Goal: Information Seeking & Learning: Learn about a topic

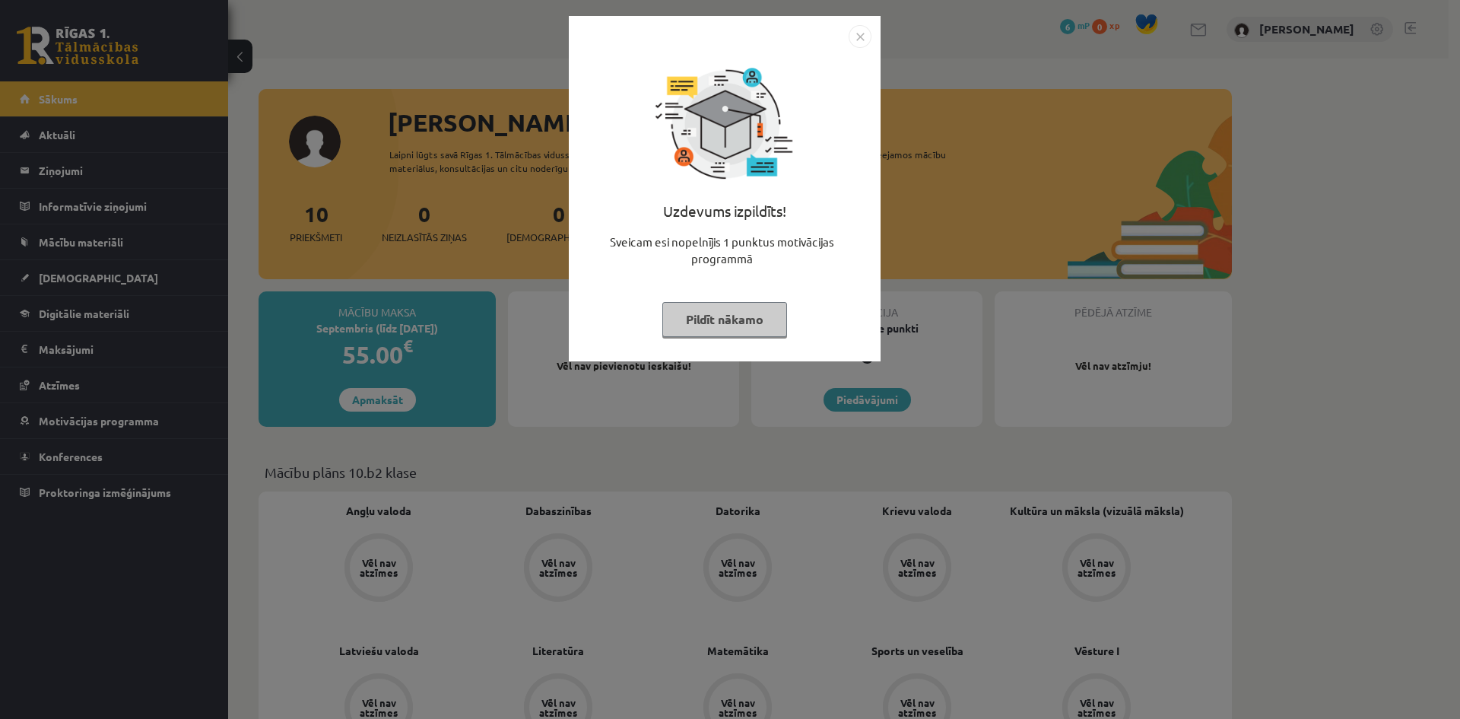
click at [754, 322] on button "Pildīt nākamo" at bounding box center [724, 319] width 125 height 35
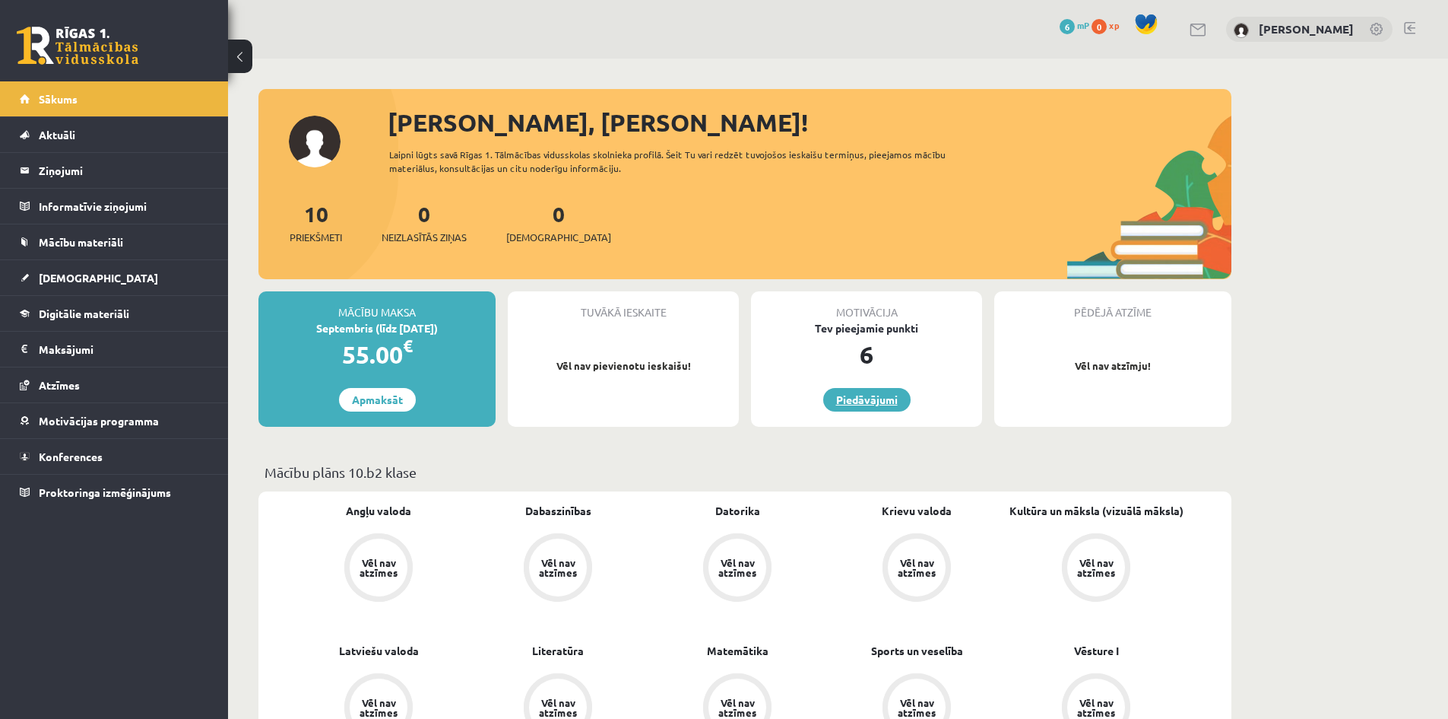
click at [874, 400] on link "Piedāvājumi" at bounding box center [866, 400] width 87 height 24
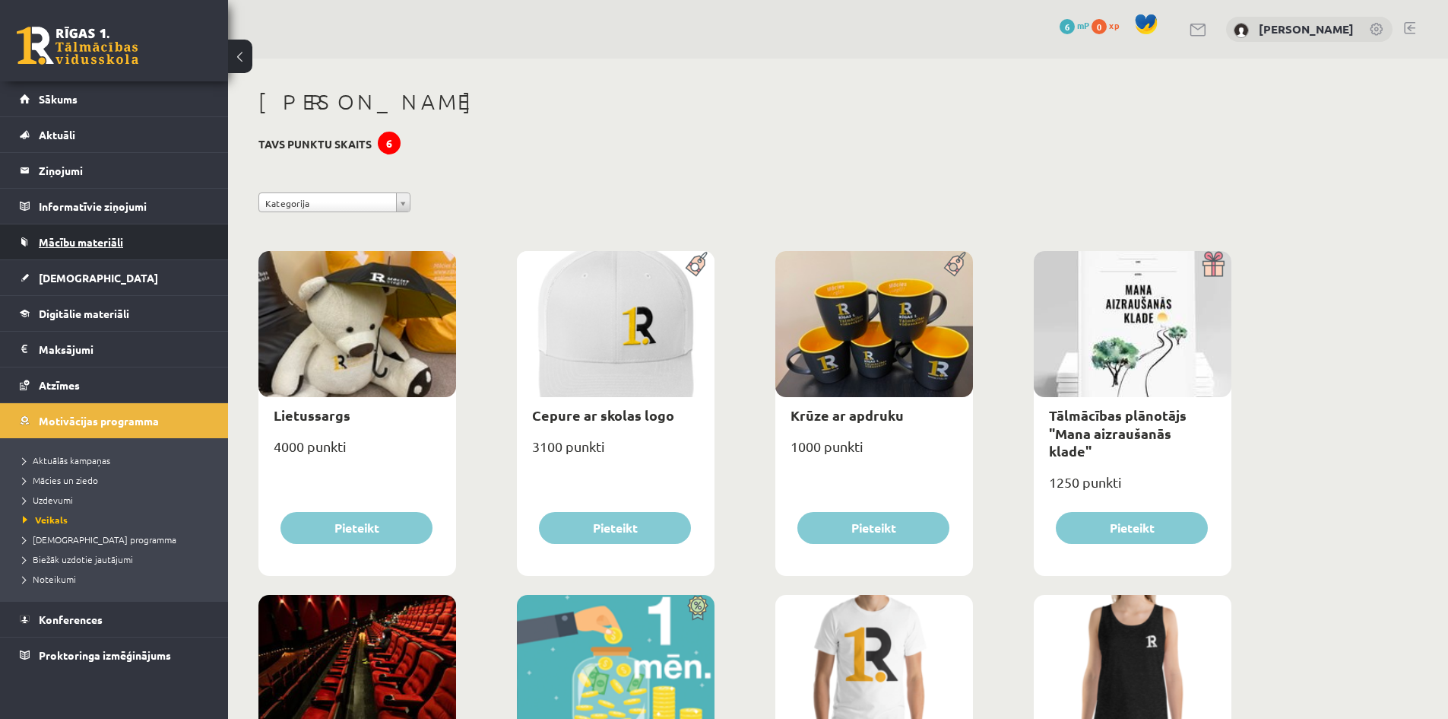
click at [115, 239] on span "Mācību materiāli" at bounding box center [81, 242] width 84 height 14
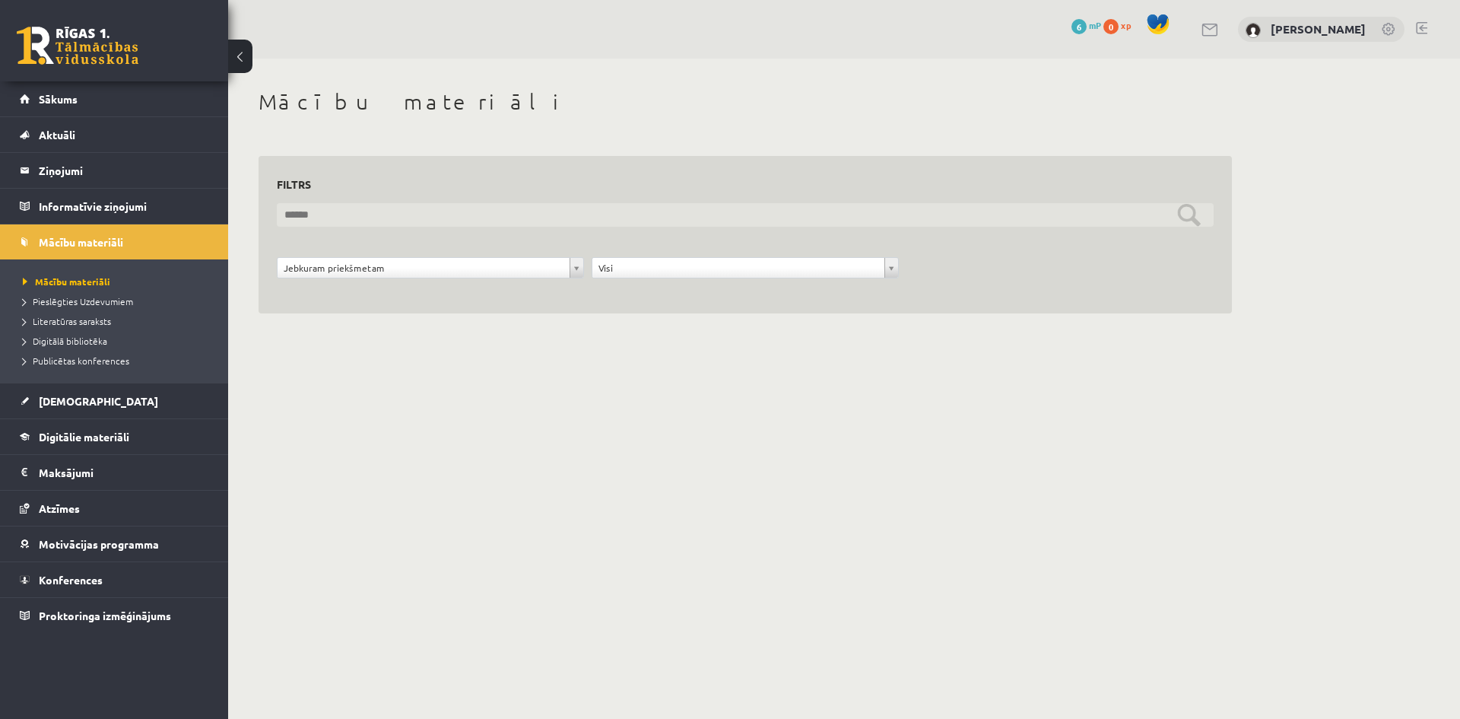
click at [455, 206] on input "text" at bounding box center [745, 215] width 937 height 24
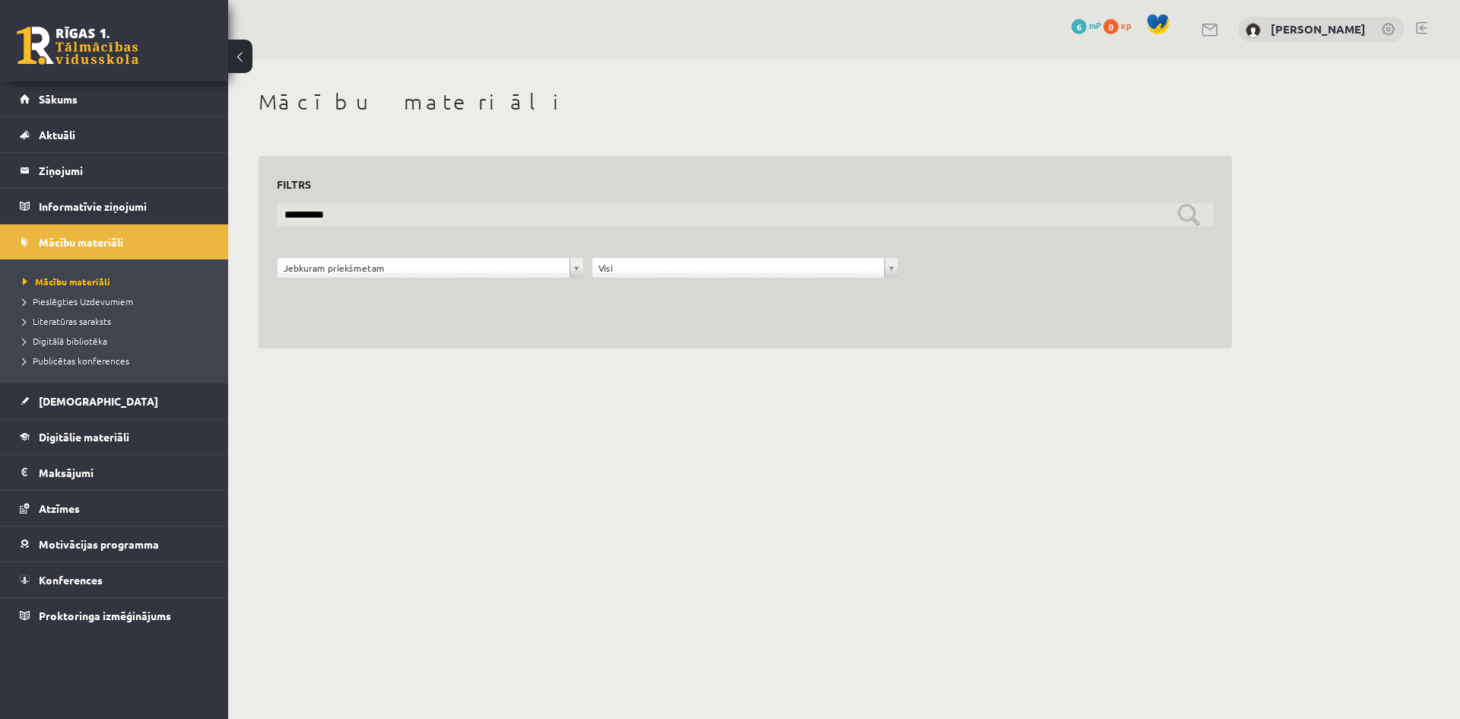
type input "**********"
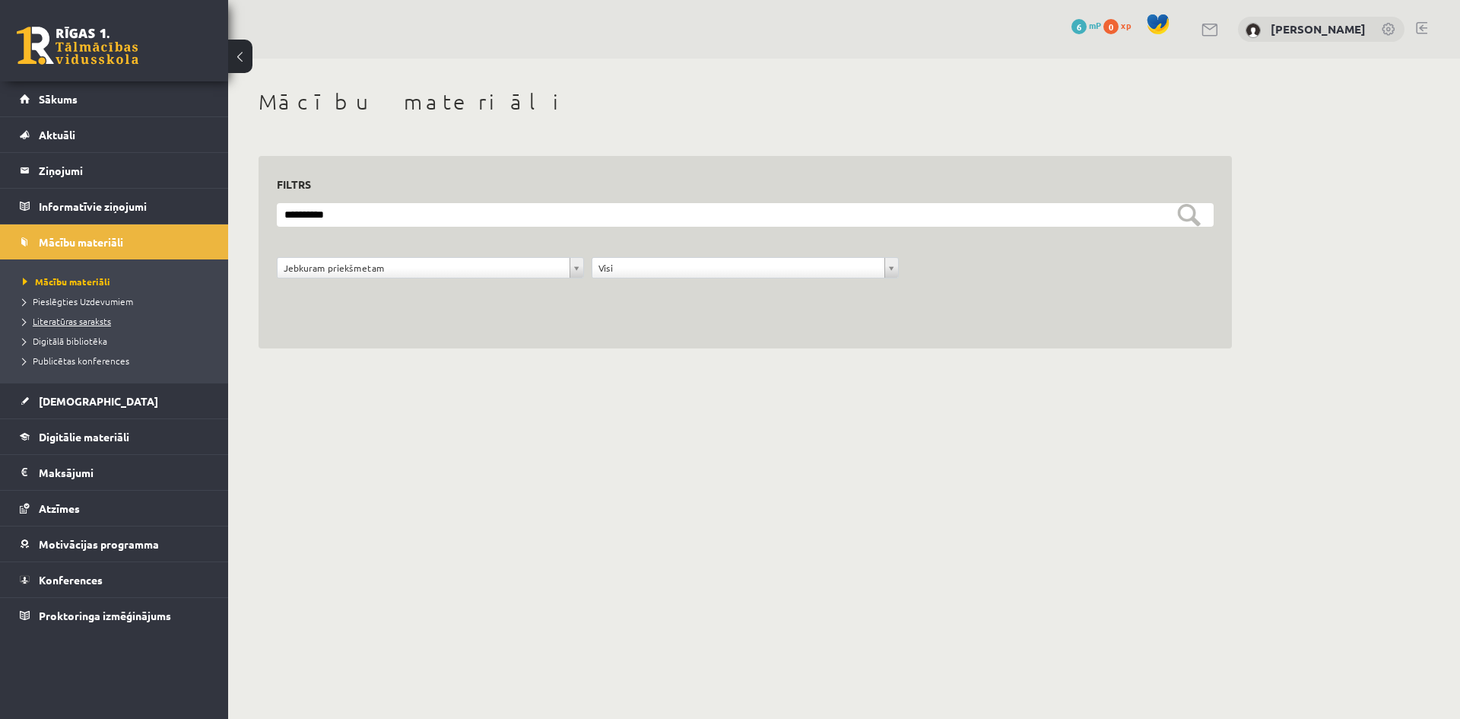
click at [108, 323] on span "Literatūras saraksts" at bounding box center [67, 321] width 88 height 12
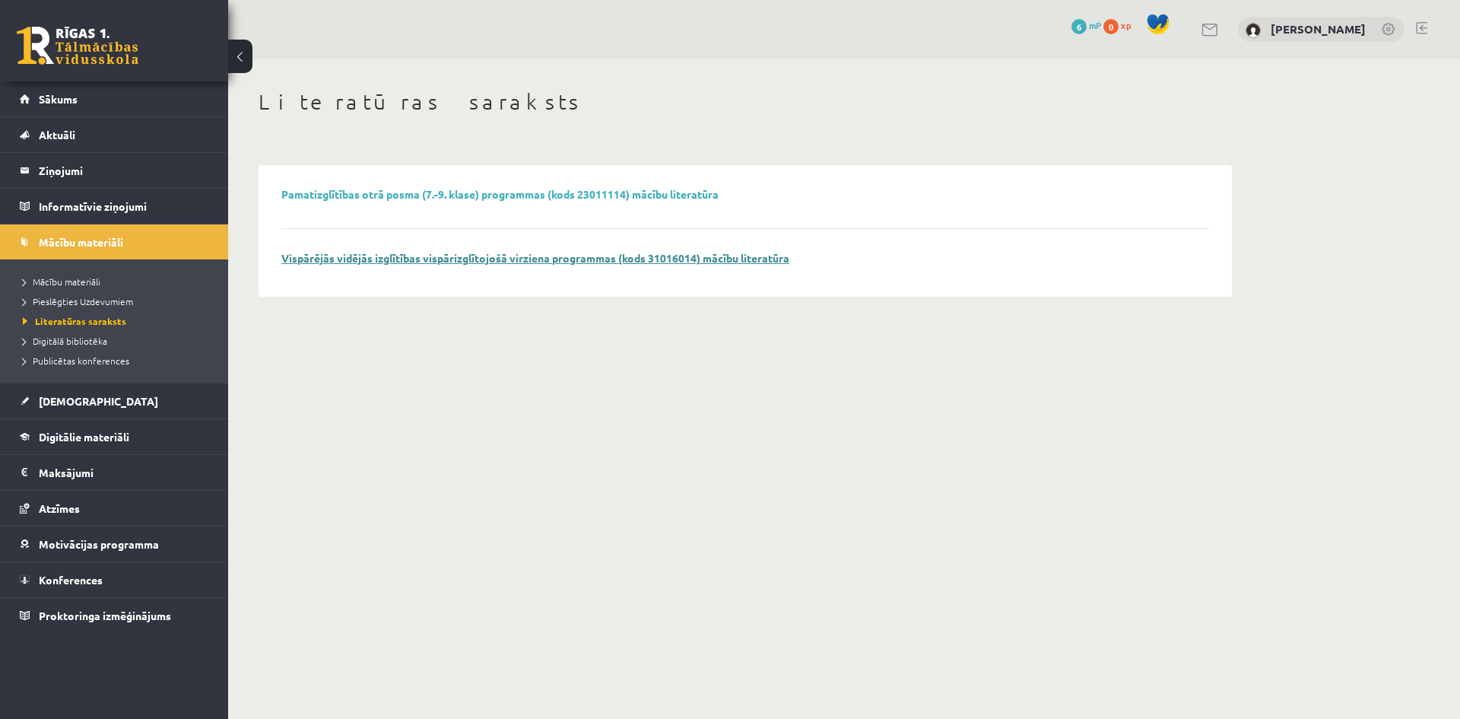
click at [522, 260] on link "Vispārējās vidējās izglītības vispārizglītojošā virziena programmas (kods 31016…" at bounding box center [535, 258] width 508 height 14
click at [83, 337] on span "Digitālā bibliotēka" at bounding box center [65, 341] width 84 height 12
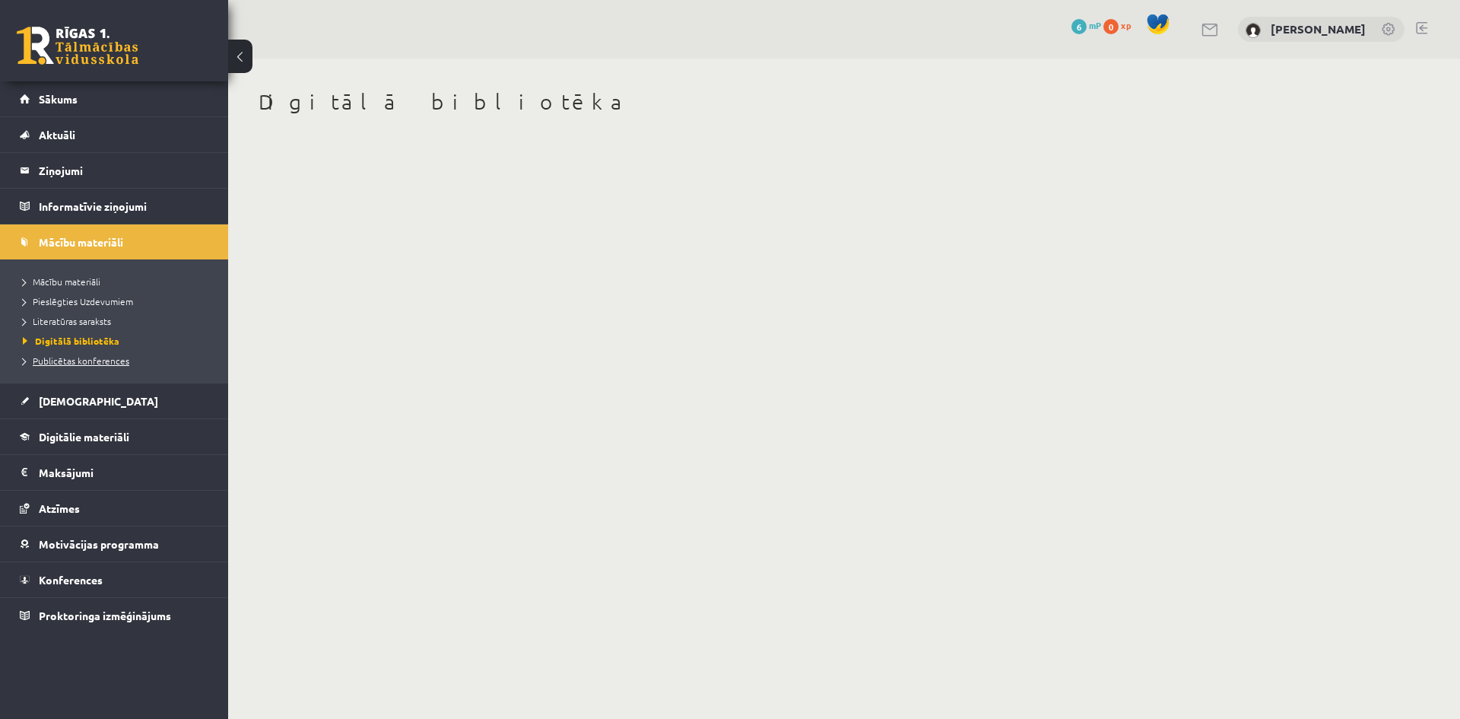
click at [106, 360] on span "Publicētas konferences" at bounding box center [76, 360] width 106 height 12
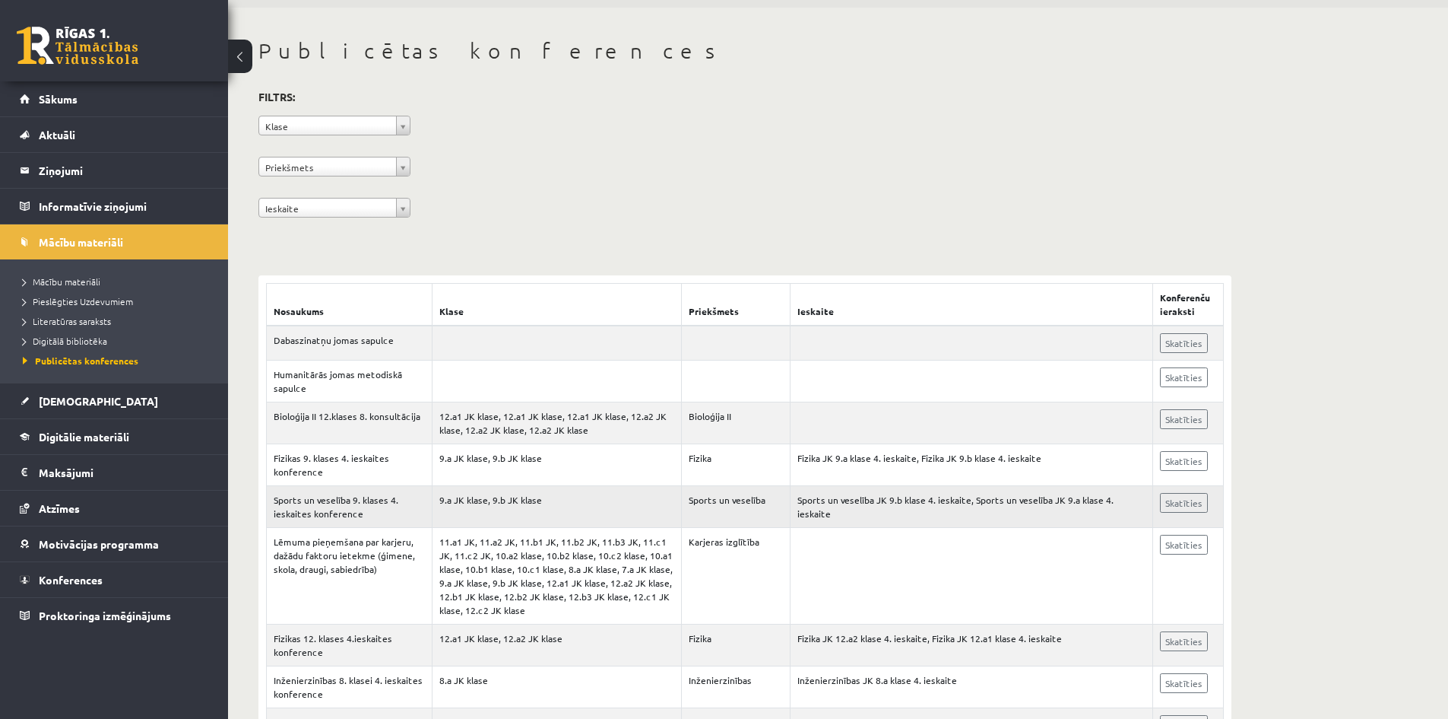
scroll to position [76, 0]
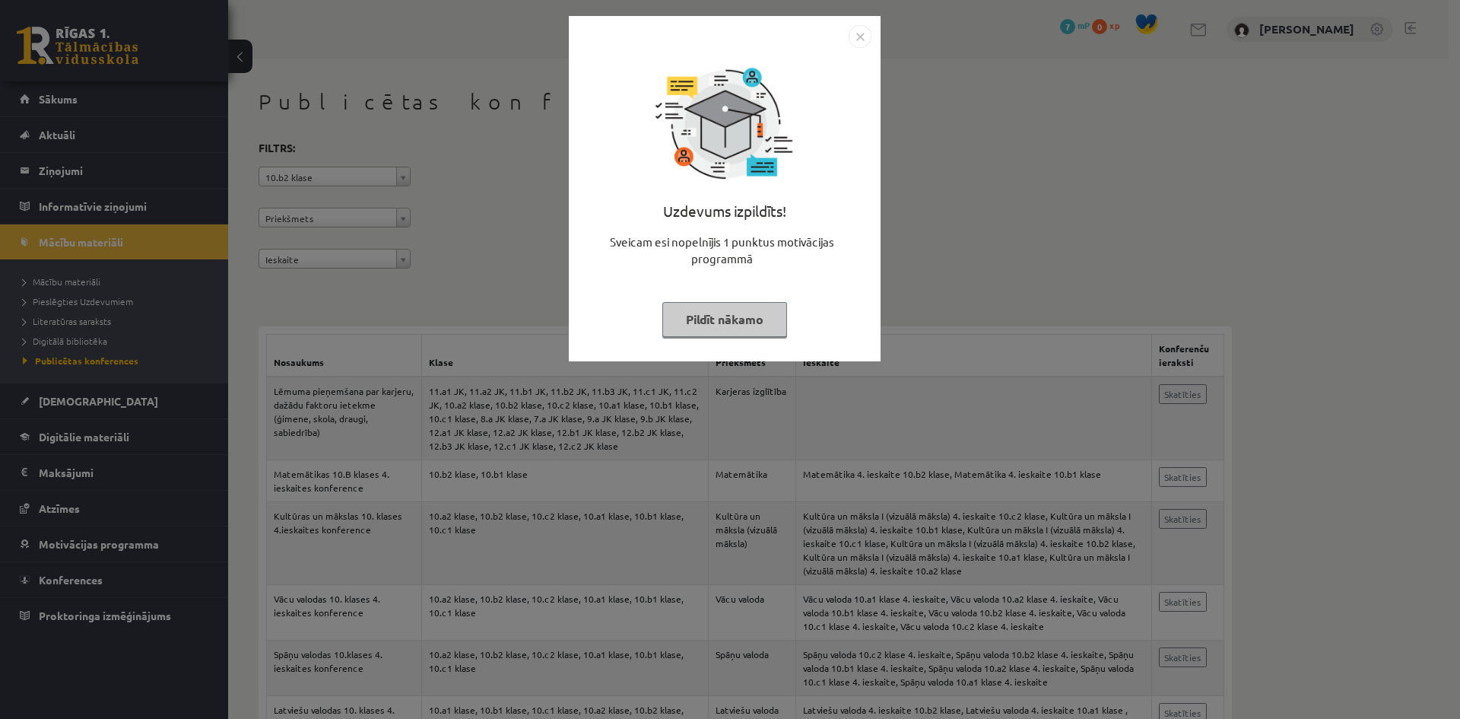
click at [868, 40] on img "Close" at bounding box center [860, 36] width 23 height 23
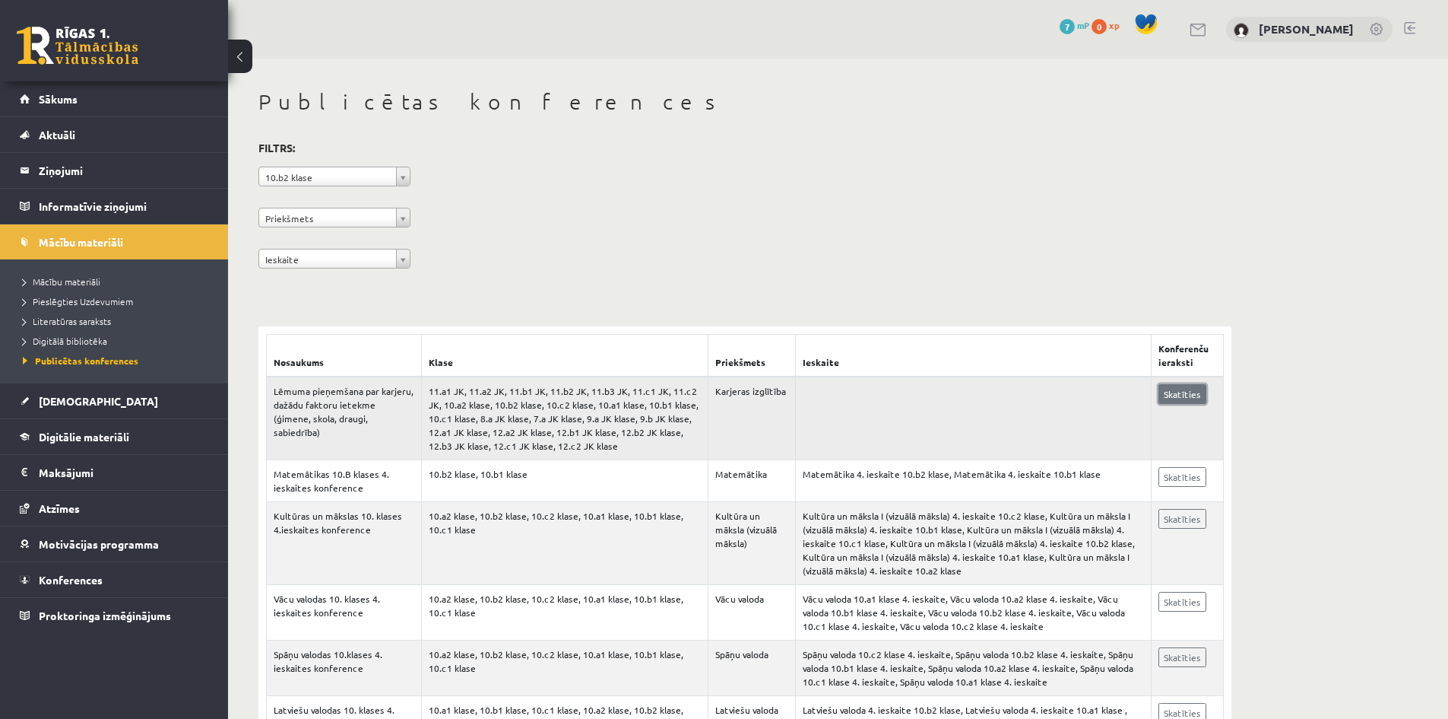
click at [1191, 397] on link "Skatīties" at bounding box center [1183, 394] width 48 height 20
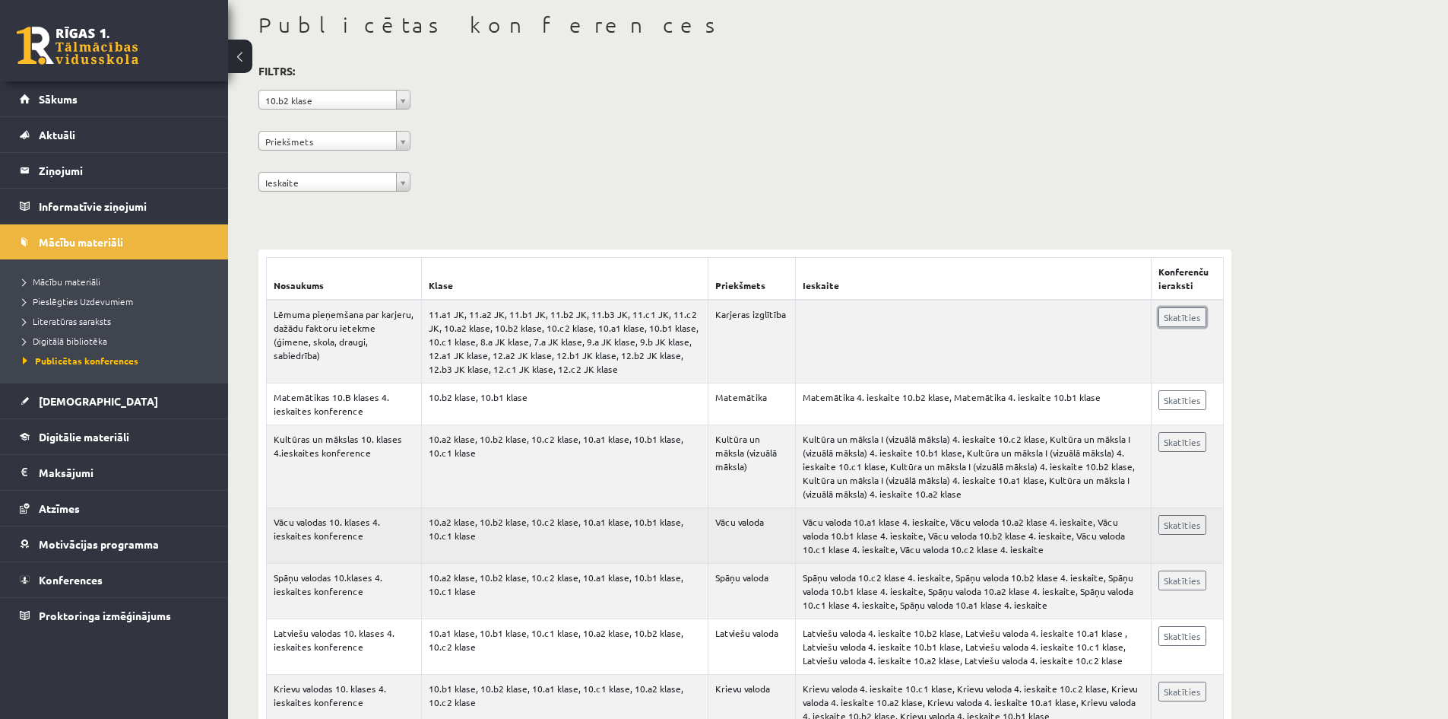
scroll to position [76, 0]
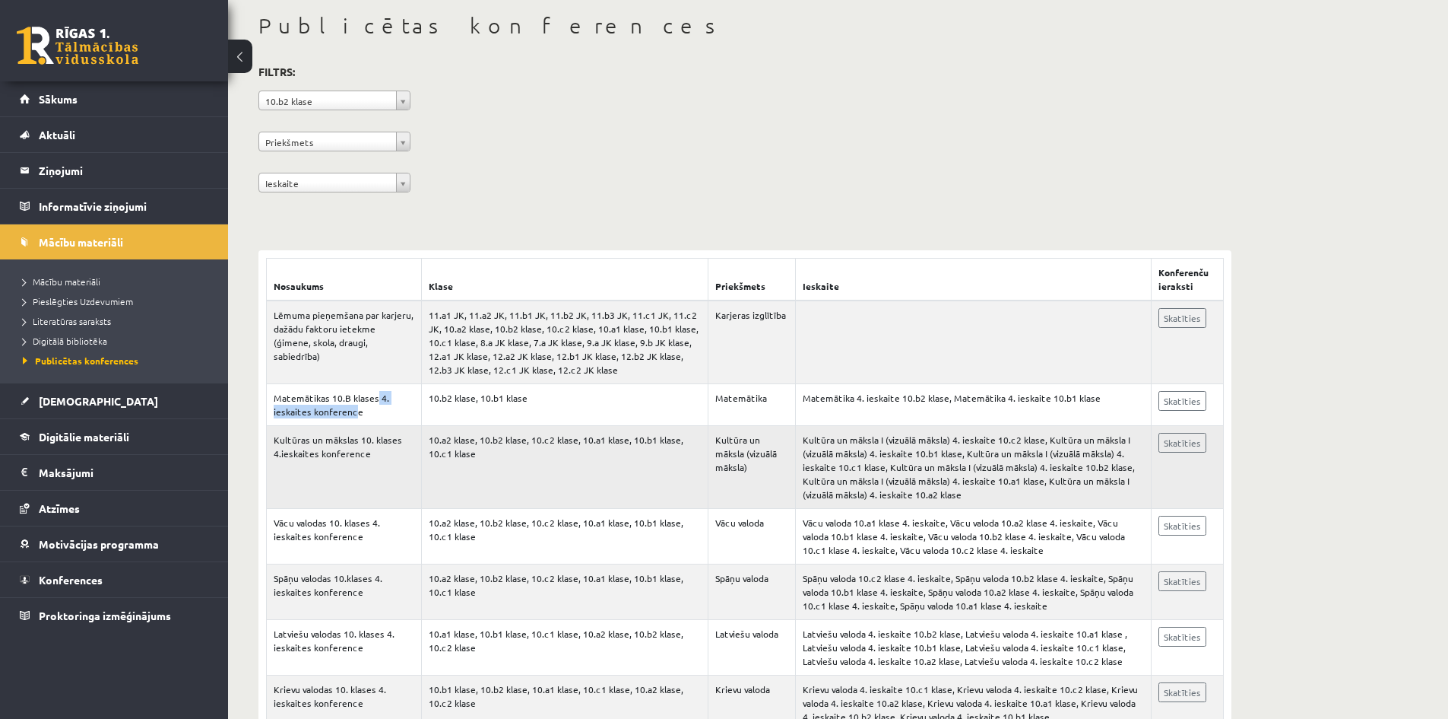
drag, startPoint x: 353, startPoint y: 415, endPoint x: 564, endPoint y: 497, distance: 226.8
click at [415, 420] on td "Matemātikas 10.B klases 4. ieskaites konference" at bounding box center [344, 405] width 155 height 42
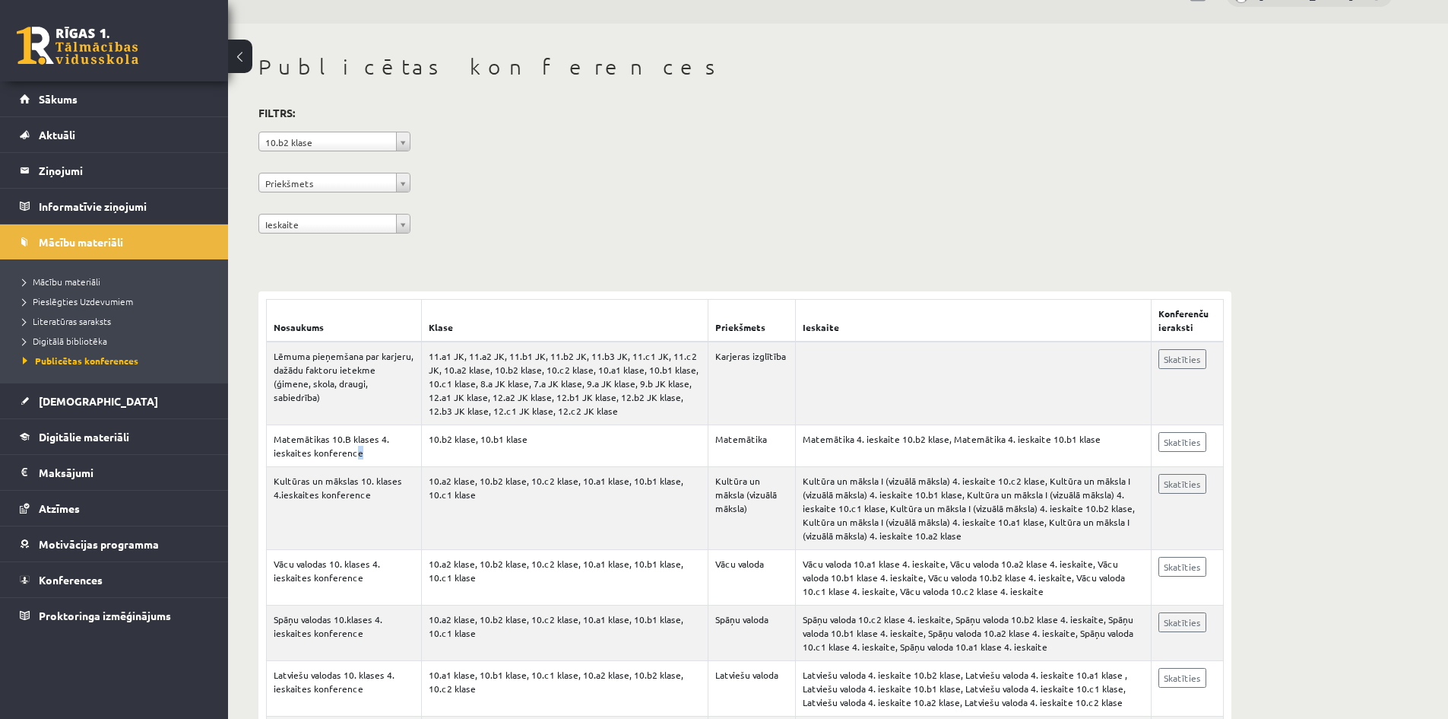
scroll to position [0, 0]
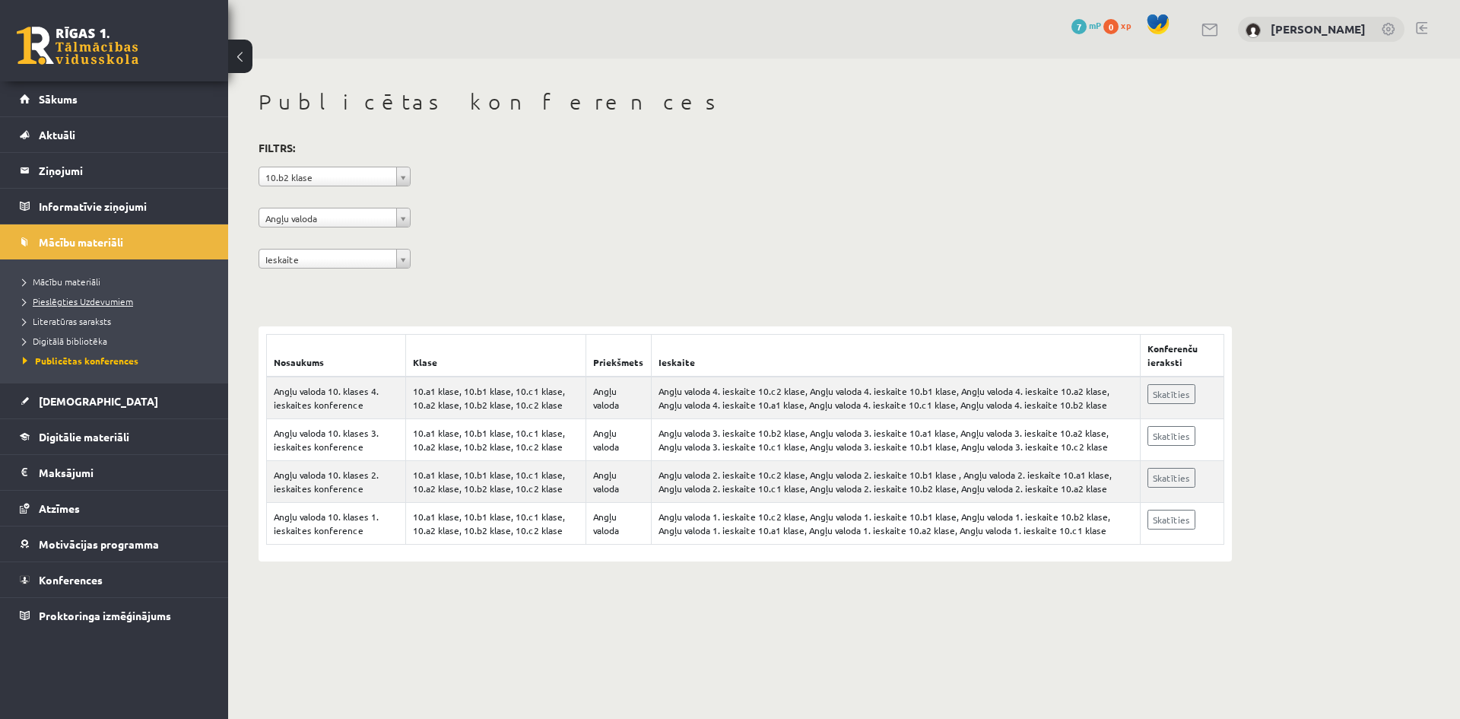
click at [54, 300] on span "Pieslēgties Uzdevumiem" at bounding box center [78, 301] width 110 height 12
click at [100, 304] on span "Pieslēgties Uzdevumiem" at bounding box center [83, 301] width 121 height 12
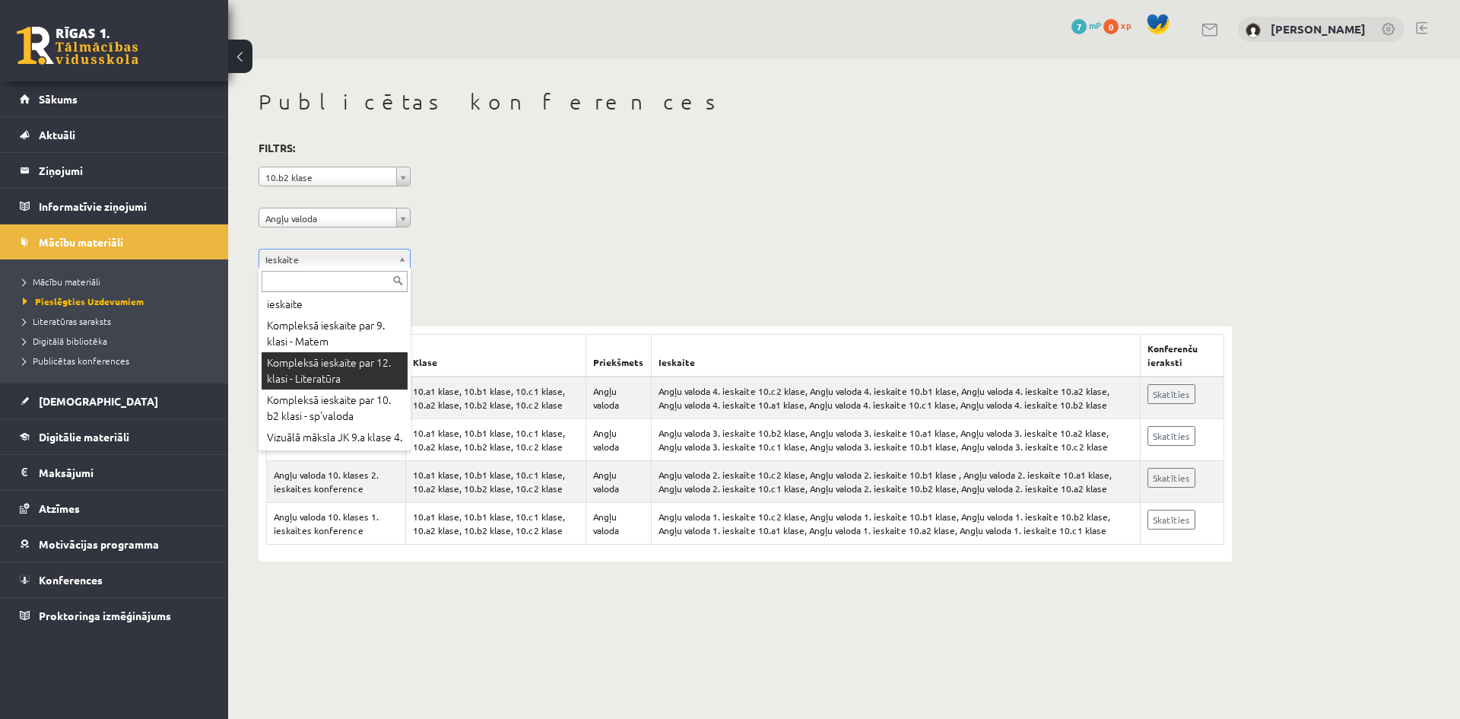
scroll to position [93, 0]
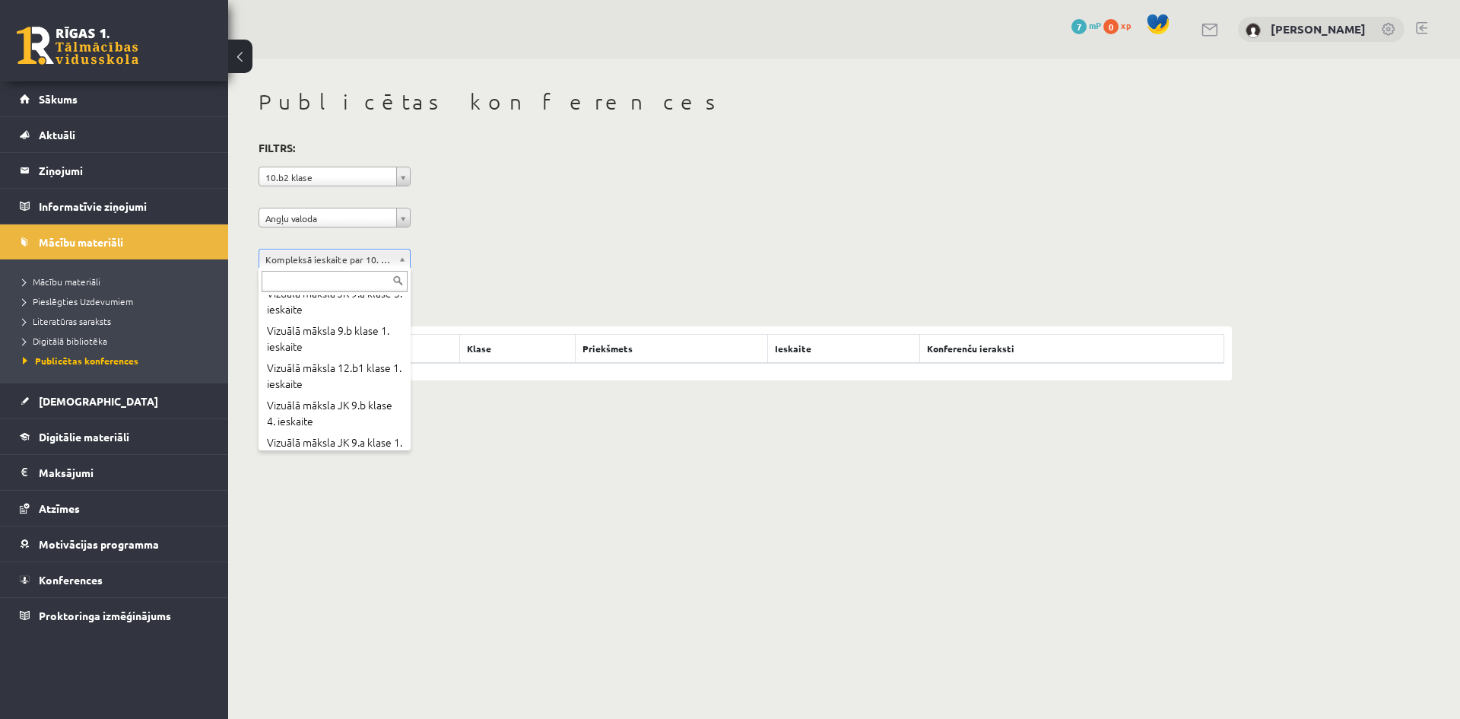
scroll to position [284, 0]
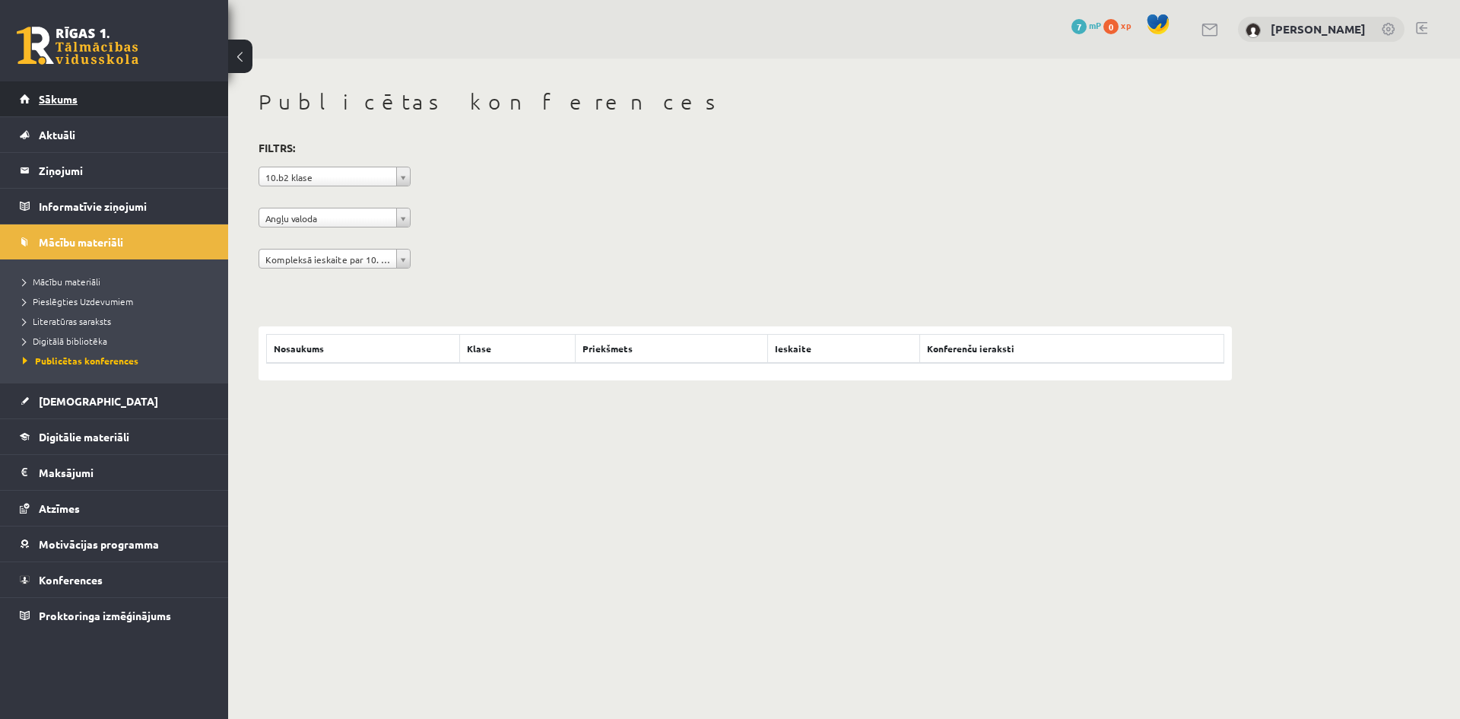
click at [75, 100] on span "Sākums" at bounding box center [58, 99] width 39 height 14
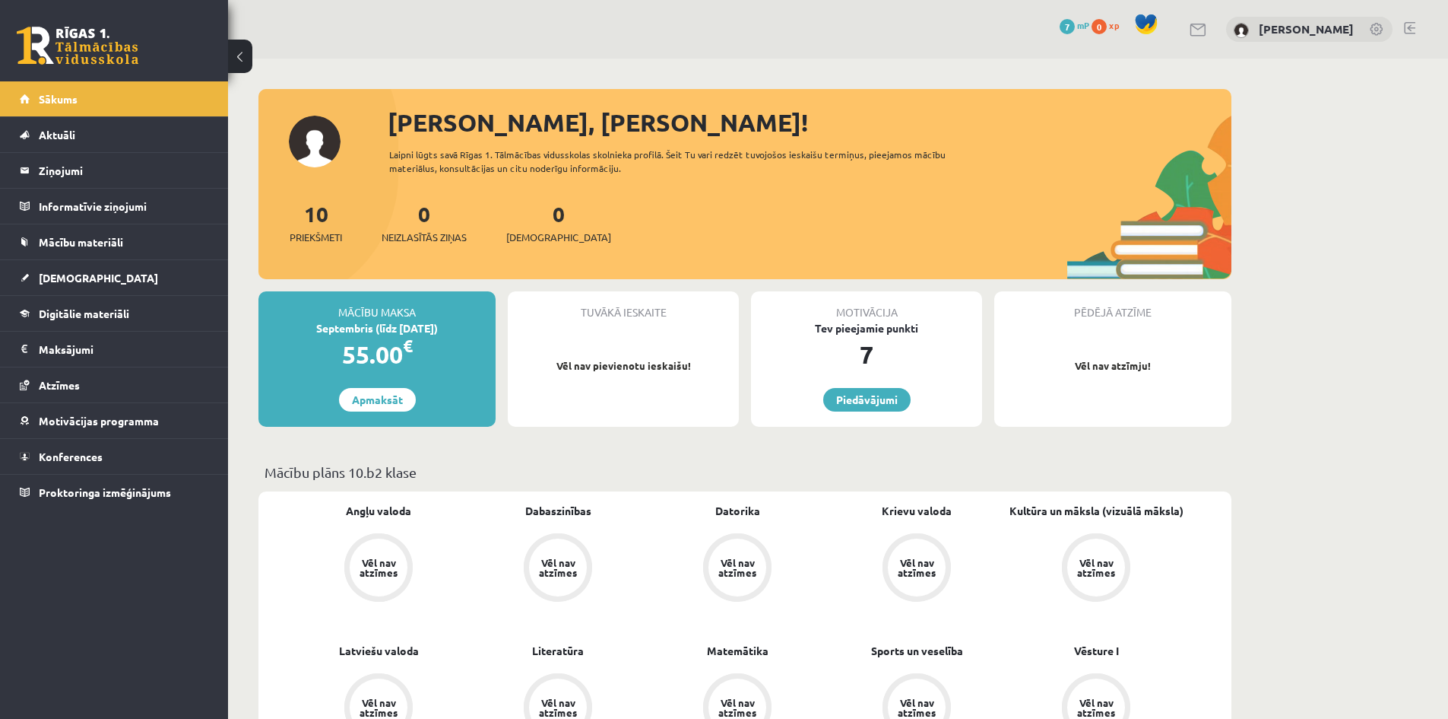
click at [576, 580] on div "Vēl nav atzīmes" at bounding box center [558, 567] width 58 height 58
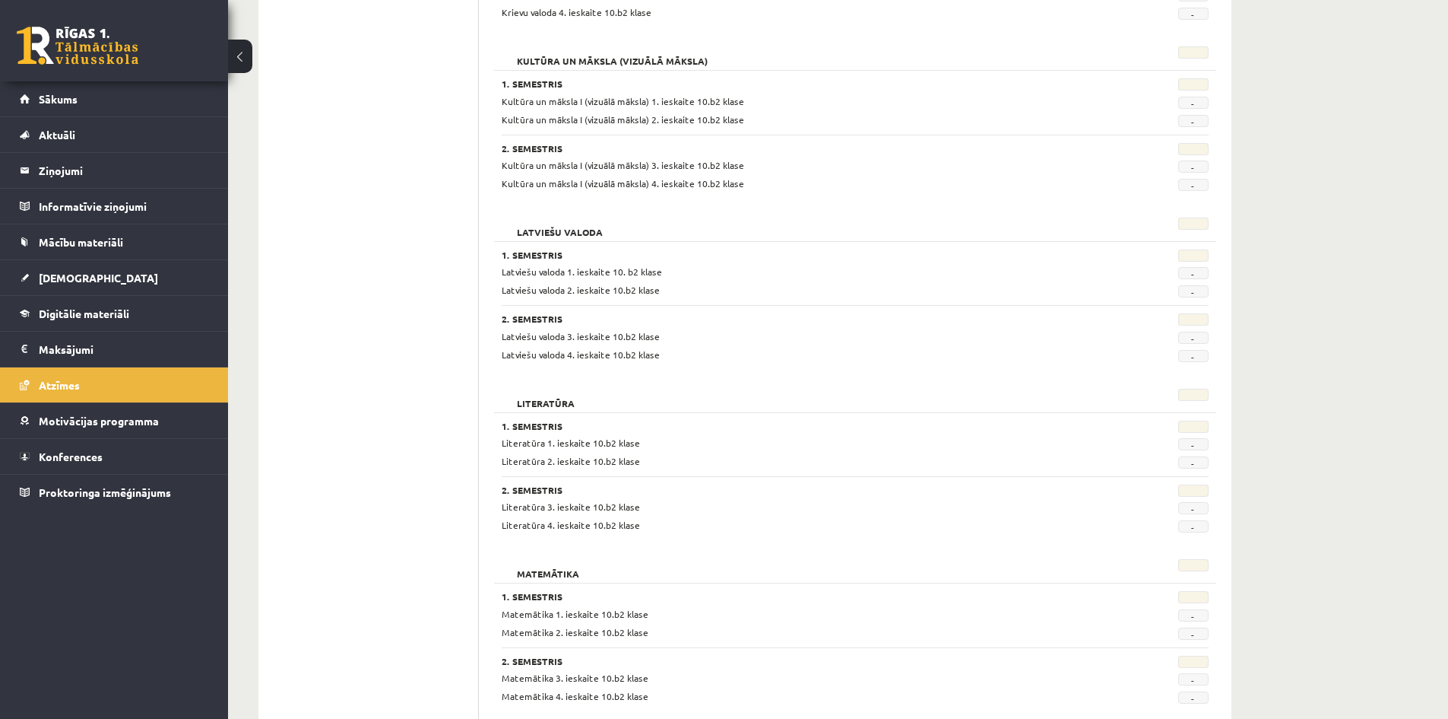
scroll to position [912, 0]
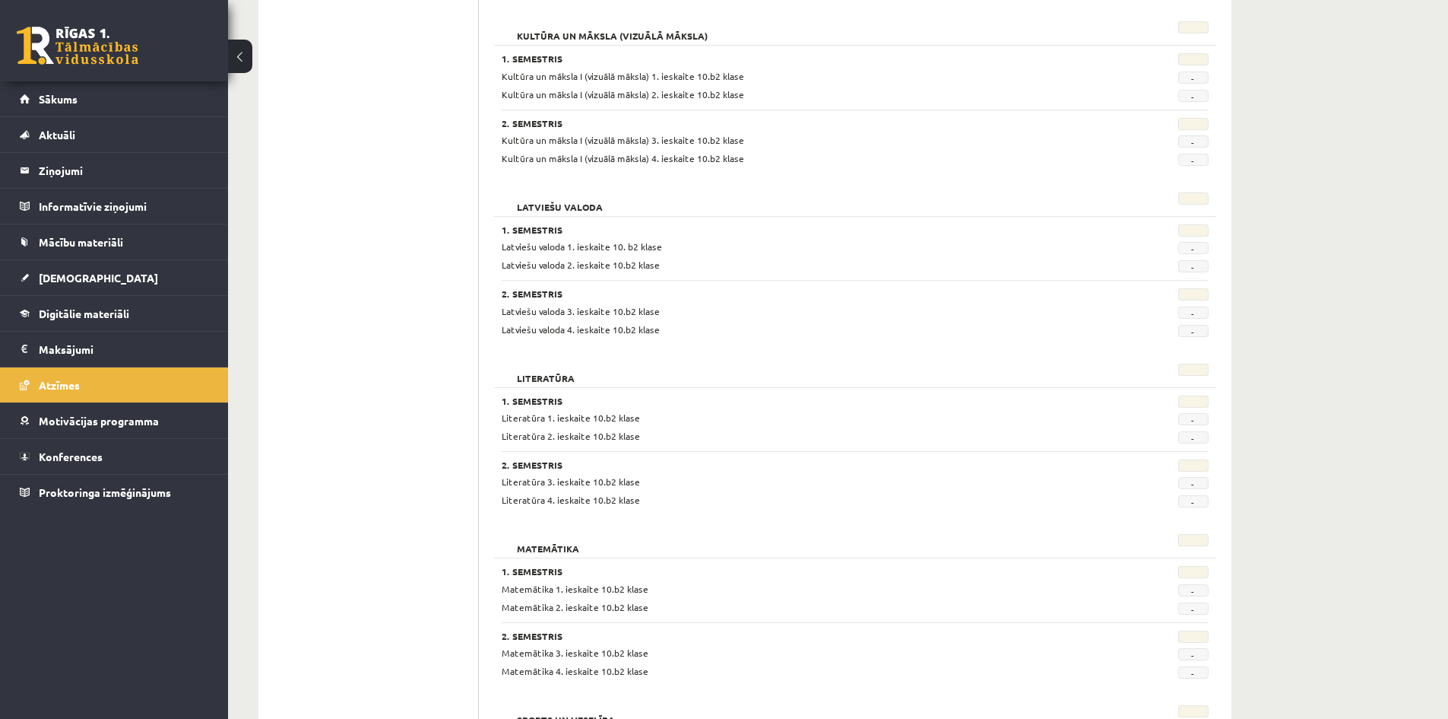
click at [1189, 590] on span "-" at bounding box center [1193, 590] width 30 height 12
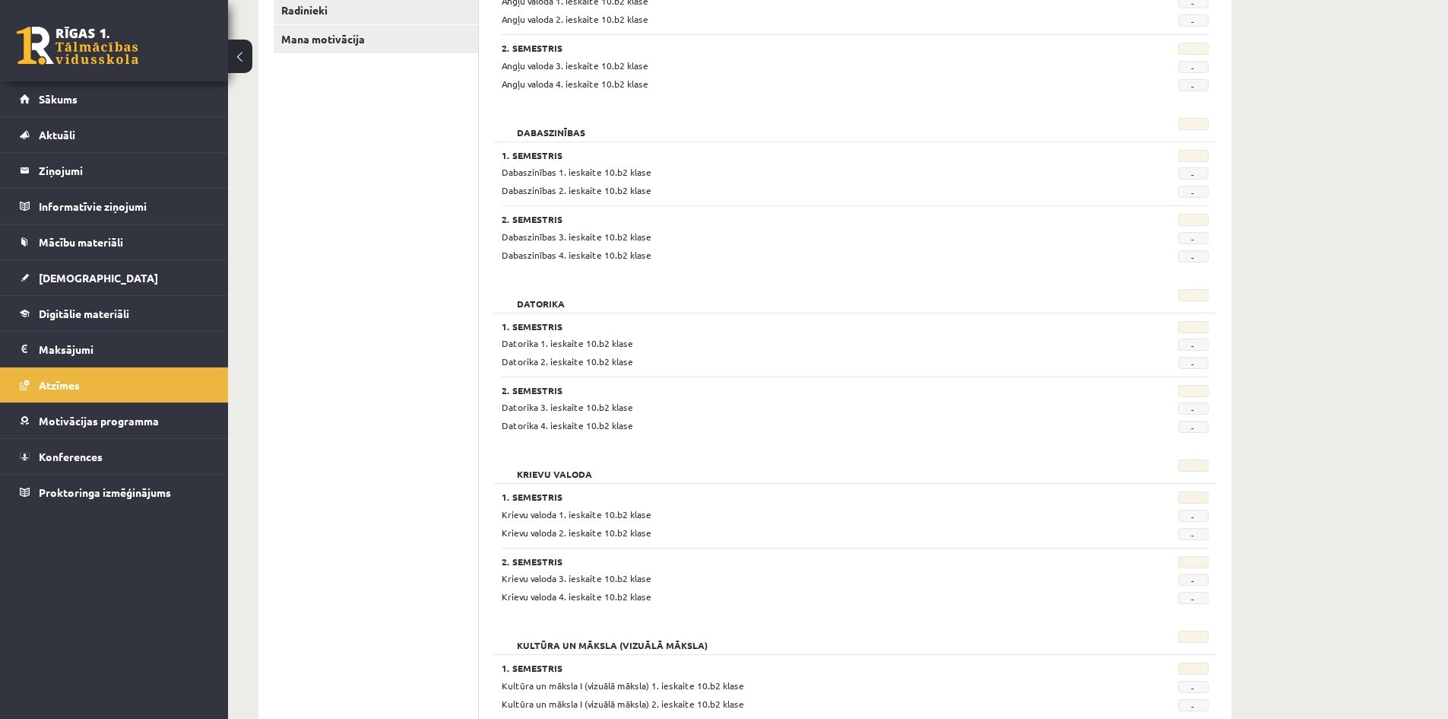
scroll to position [290, 0]
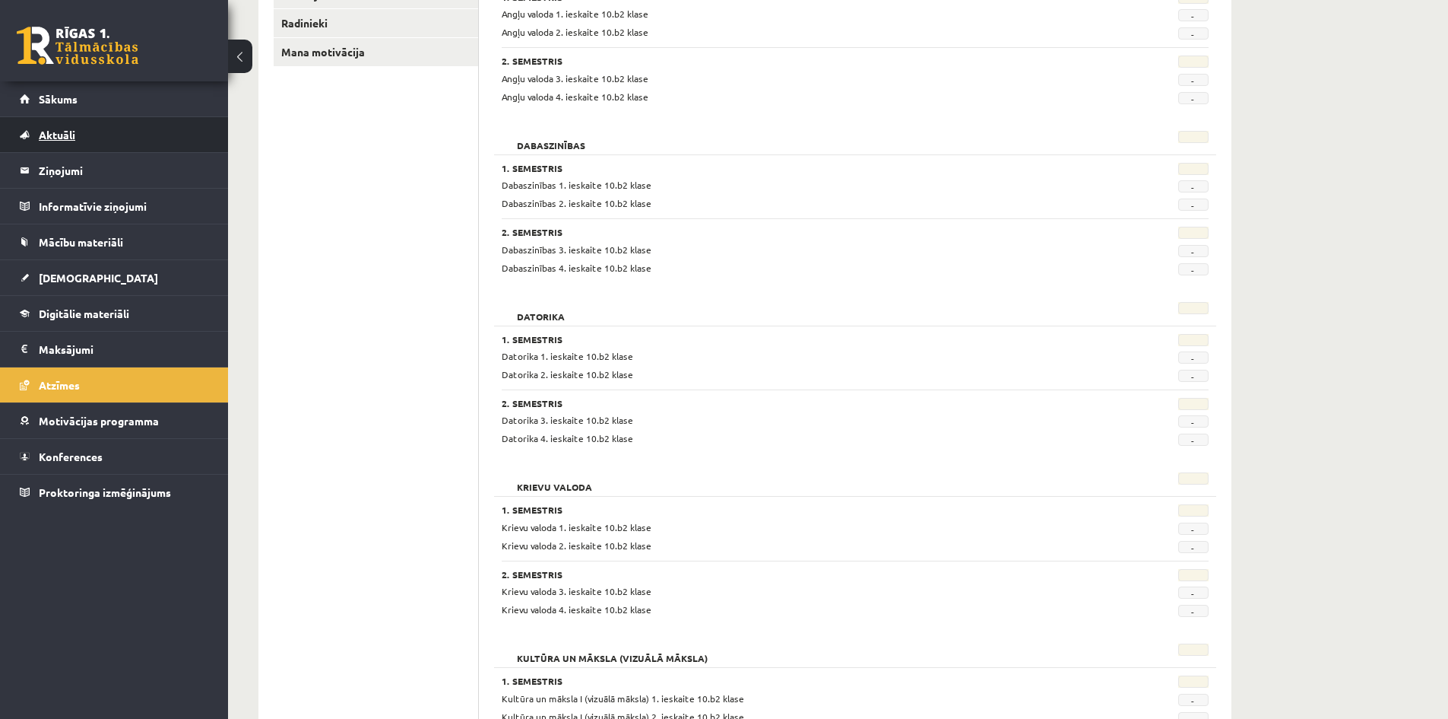
click at [73, 138] on span "Aktuāli" at bounding box center [57, 135] width 36 height 14
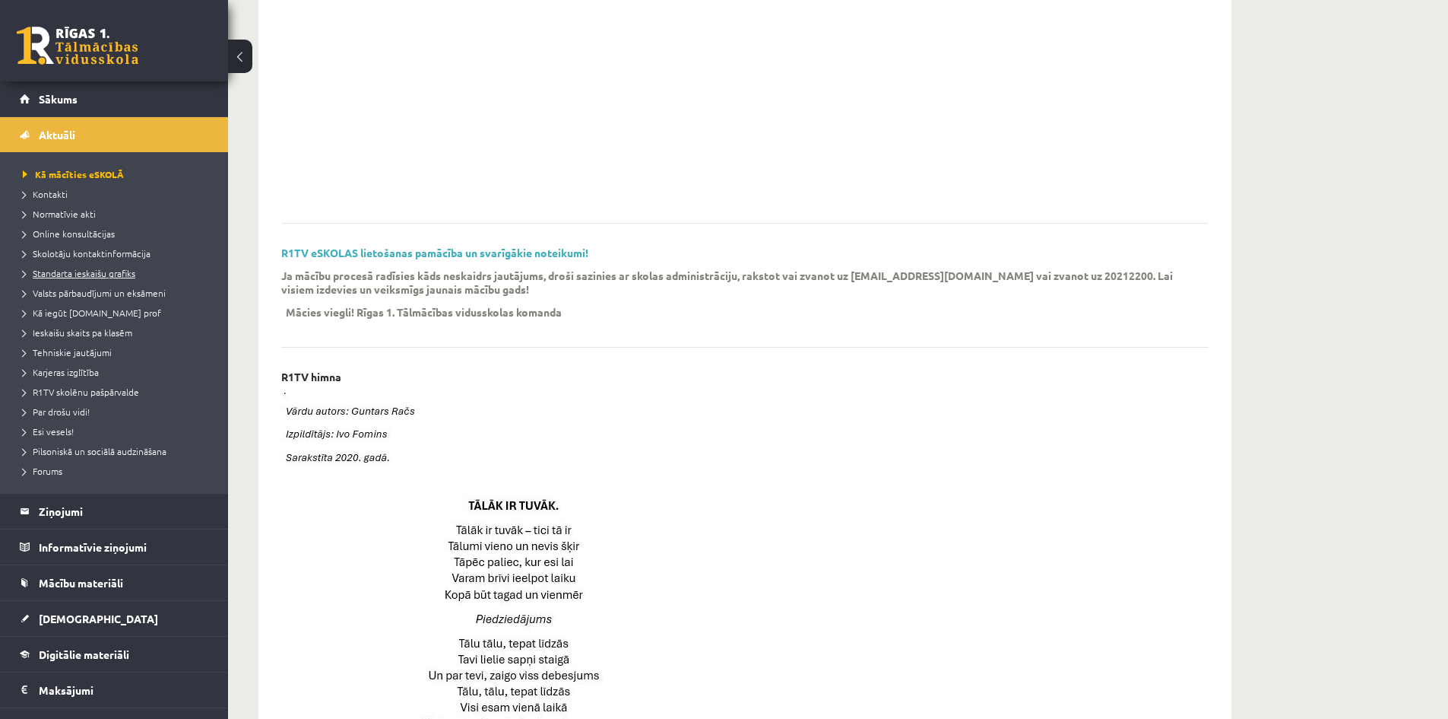
click at [90, 275] on span "Standarta ieskaišu grafiks" at bounding box center [79, 273] width 113 height 12
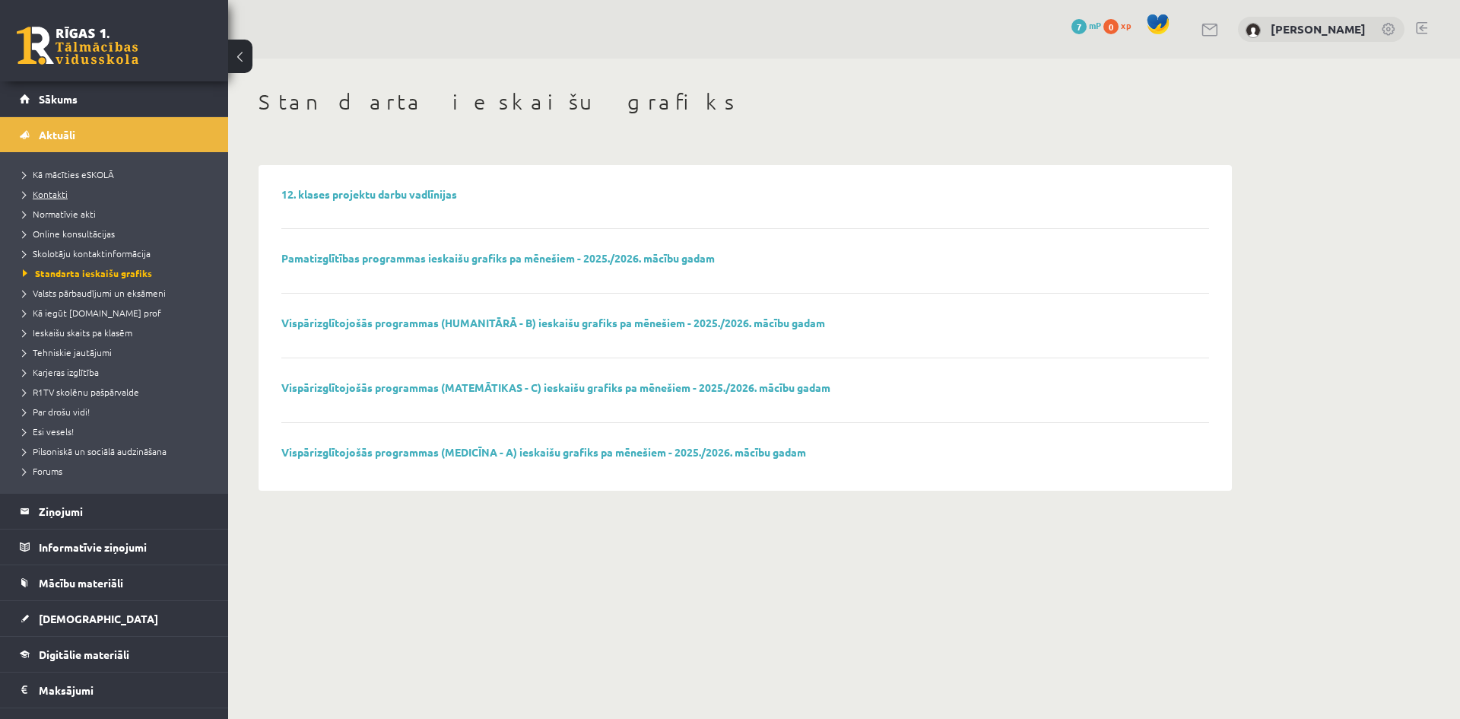
click at [68, 200] on link "Kontakti" at bounding box center [118, 194] width 190 height 14
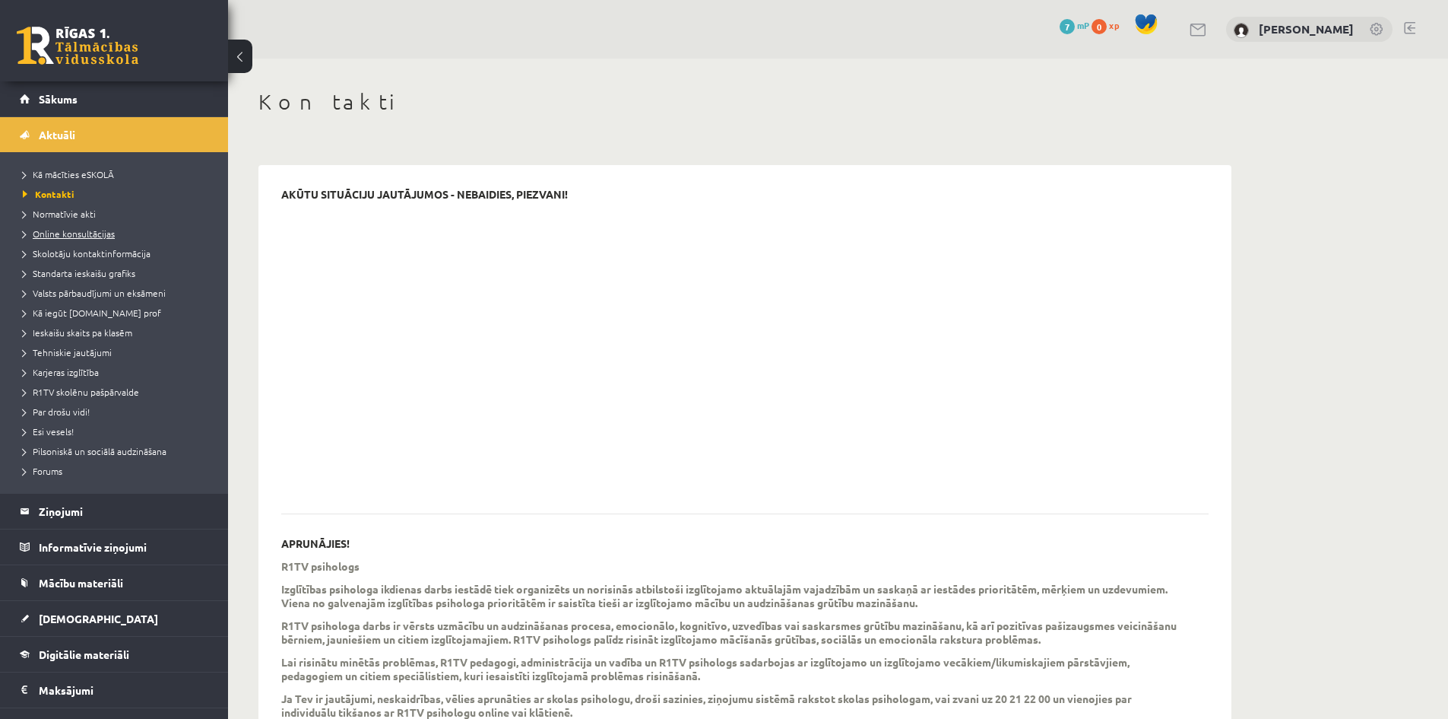
click at [62, 233] on span "Online konsultācijas" at bounding box center [69, 233] width 92 height 12
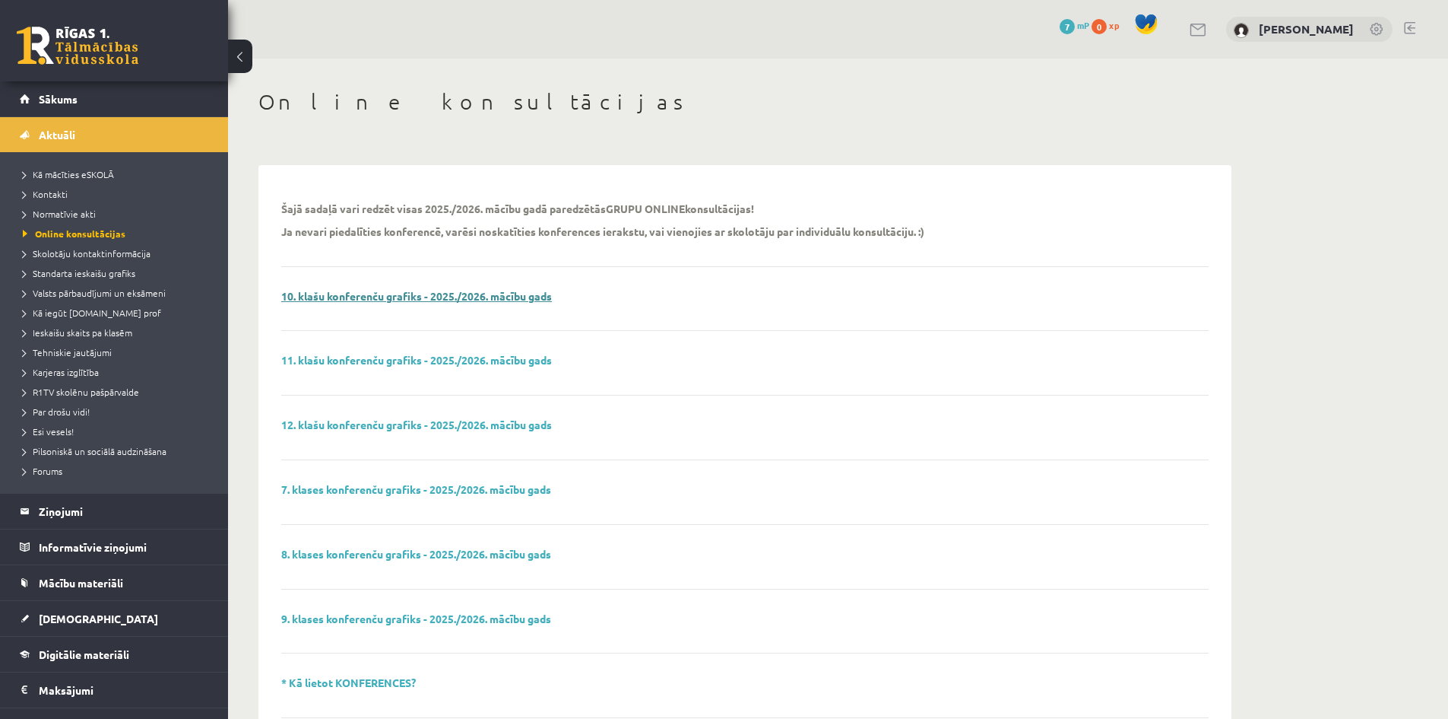
click at [423, 293] on link "10. klašu konferenču grafiks - 2025./2026. mācību gads" at bounding box center [416, 296] width 271 height 14
click at [389, 684] on link "* Kā lietot KONFERENCES?" at bounding box center [348, 682] width 135 height 14
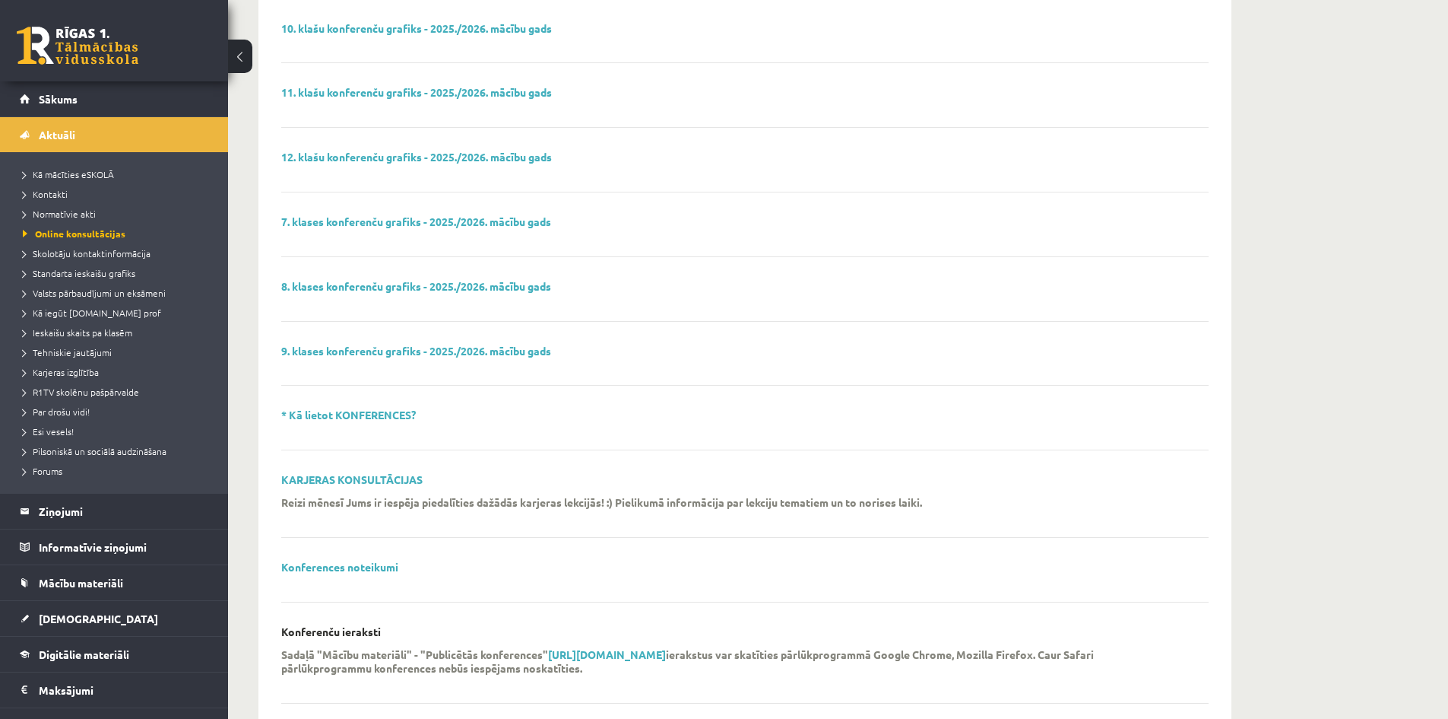
scroll to position [350, 0]
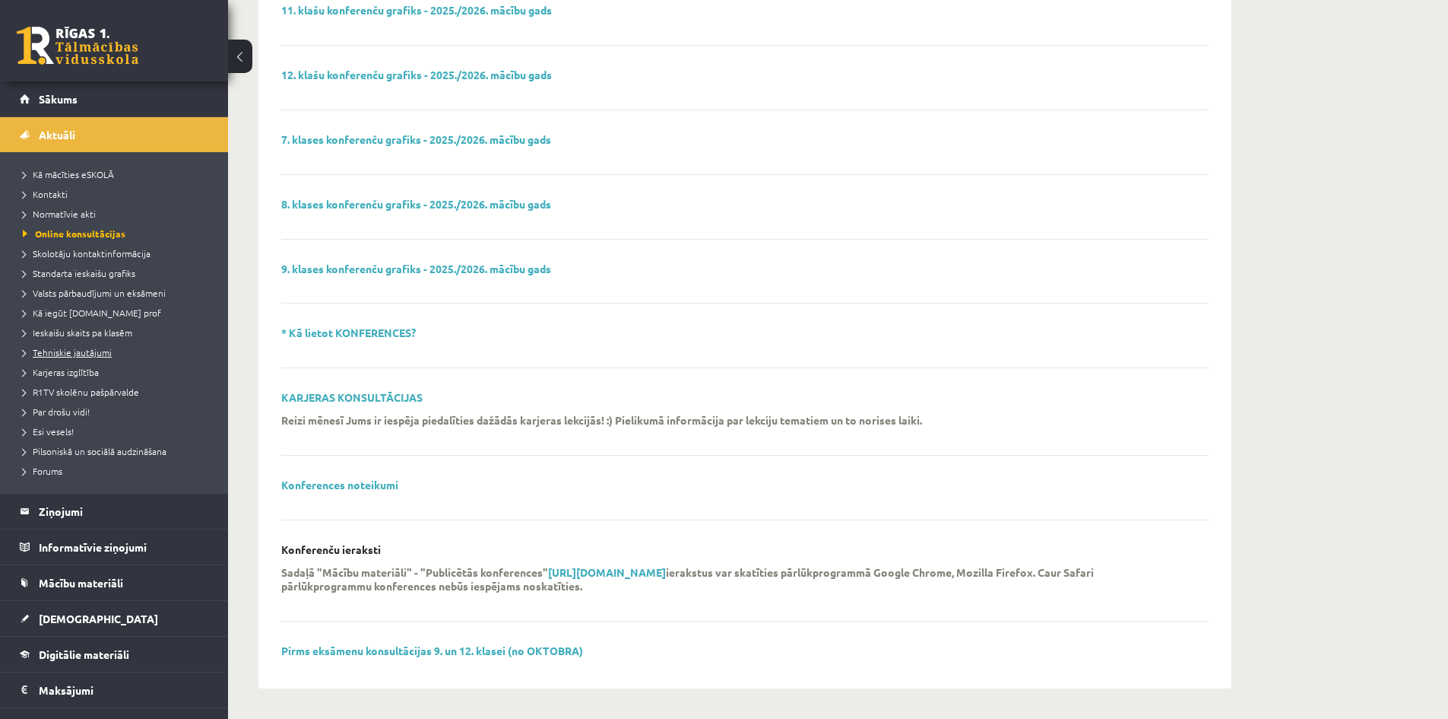
click at [67, 354] on span "Tehniskie jautājumi" at bounding box center [67, 352] width 89 height 12
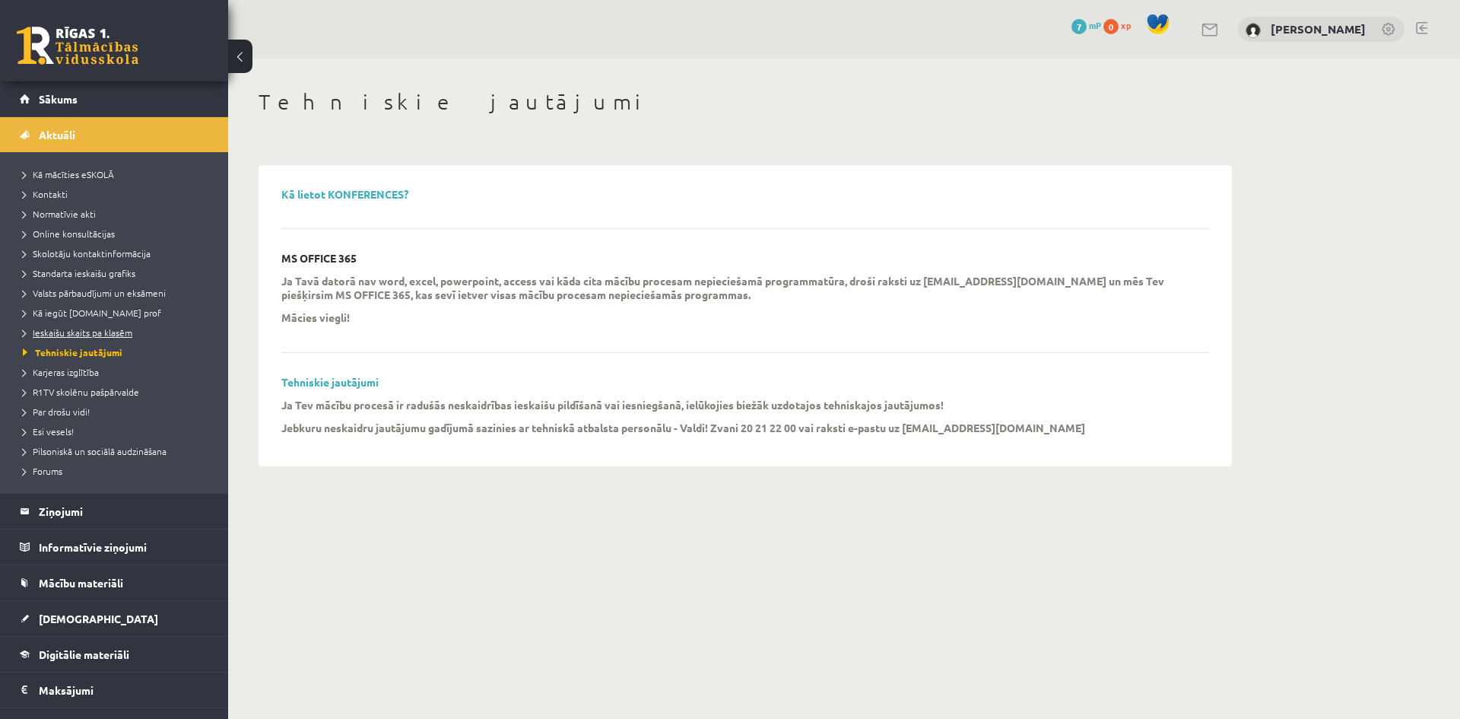
click at [46, 336] on span "Ieskaišu skaits pa klasēm" at bounding box center [77, 332] width 109 height 12
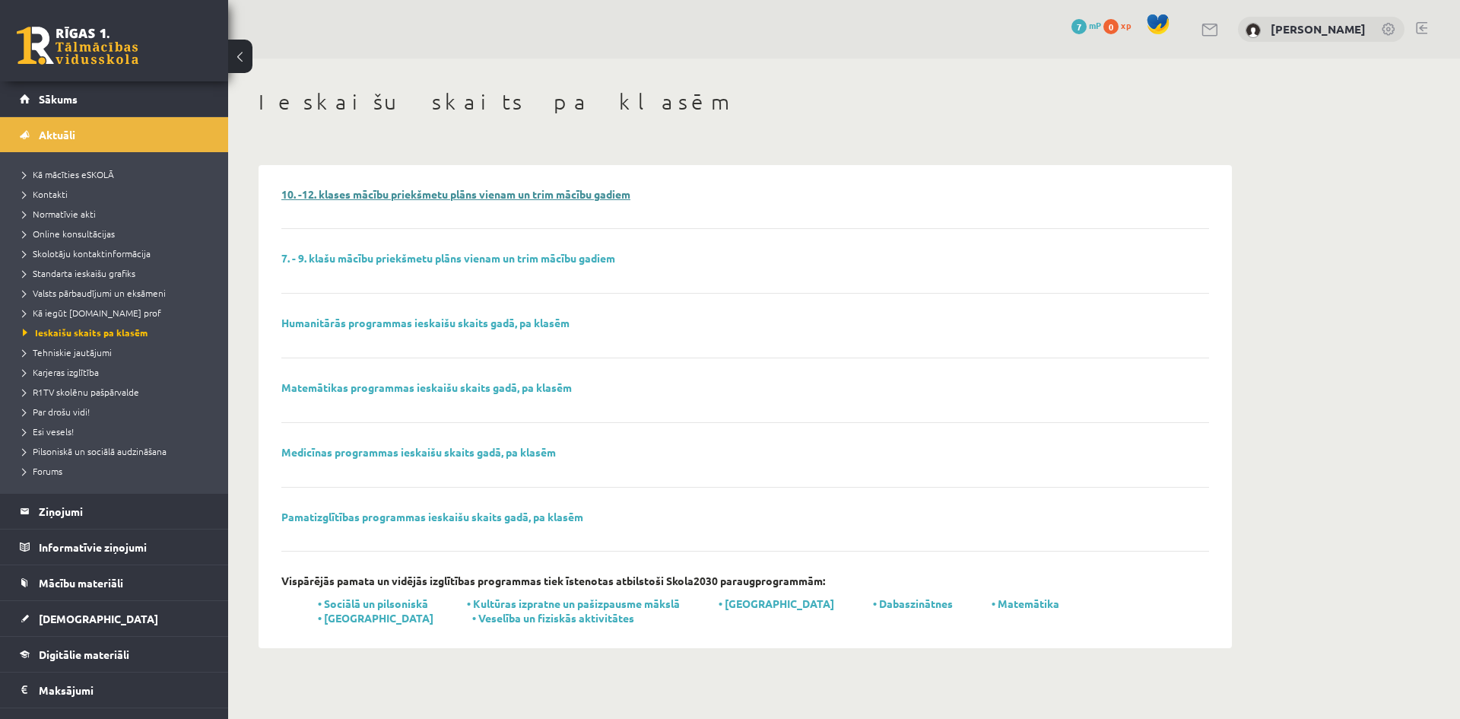
click at [539, 195] on link "10. -12. klases mācību priekšmetu plāns vienam un trim mācību gadiem" at bounding box center [455, 194] width 349 height 14
click at [111, 271] on span "Standarta ieskaišu grafiks" at bounding box center [79, 273] width 113 height 12
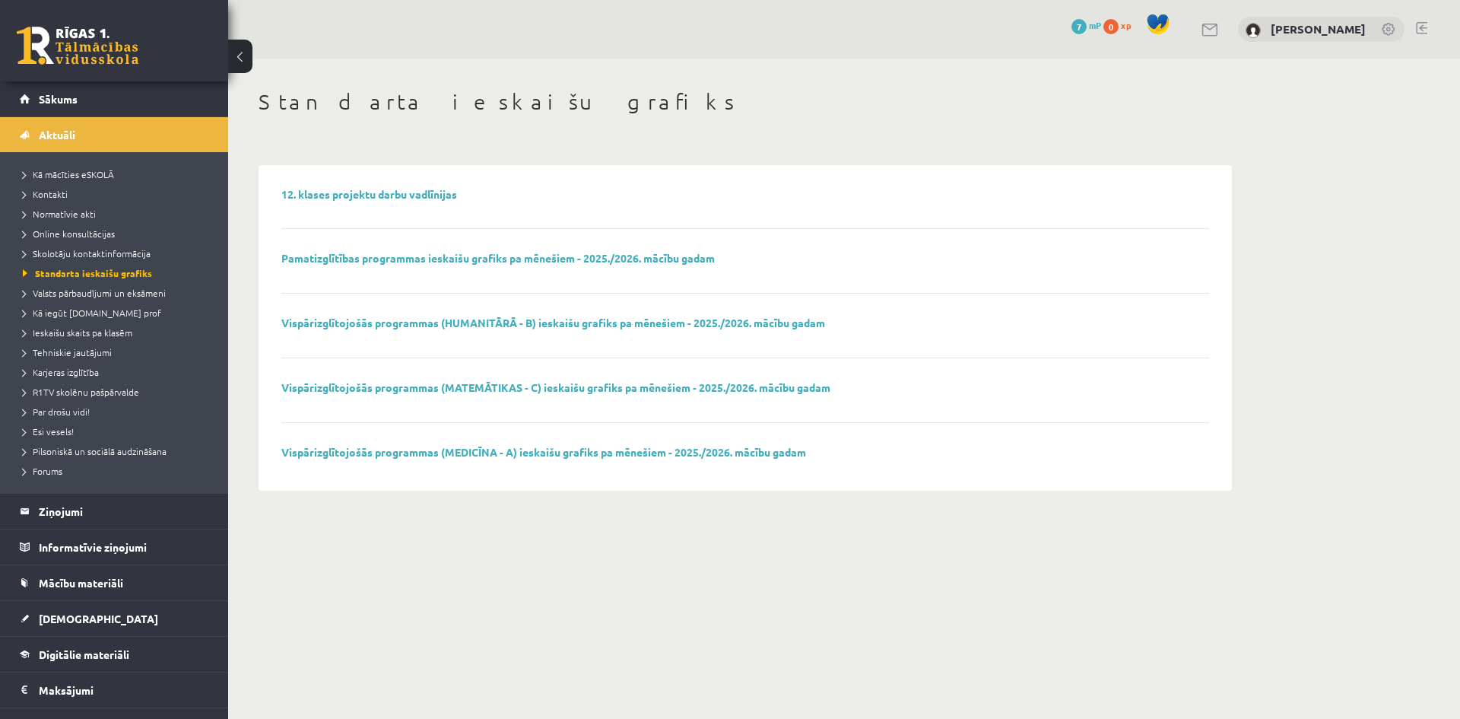
click at [607, 331] on div "Vispārizglītojošās programmas (HUMANITĀRĀ - B) ieskaišu grafiks pa mēnešiem - 2…" at bounding box center [745, 337] width 928 height 42
click at [611, 325] on link "Vispārizglītojošās programmas (HUMANITĀRĀ - B) ieskaišu grafiks pa mēnešiem - 2…" at bounding box center [553, 323] width 544 height 14
click at [396, 254] on link "Pamatizglītības programmas ieskaišu grafiks pa mēnešiem - 2025./2026. mācību ga…" at bounding box center [497, 258] width 433 height 14
click at [343, 193] on link "12. klases projektu darbu vadlīnijas" at bounding box center [369, 194] width 176 height 14
click at [93, 253] on span "Skolotāju kontaktinformācija" at bounding box center [87, 253] width 128 height 12
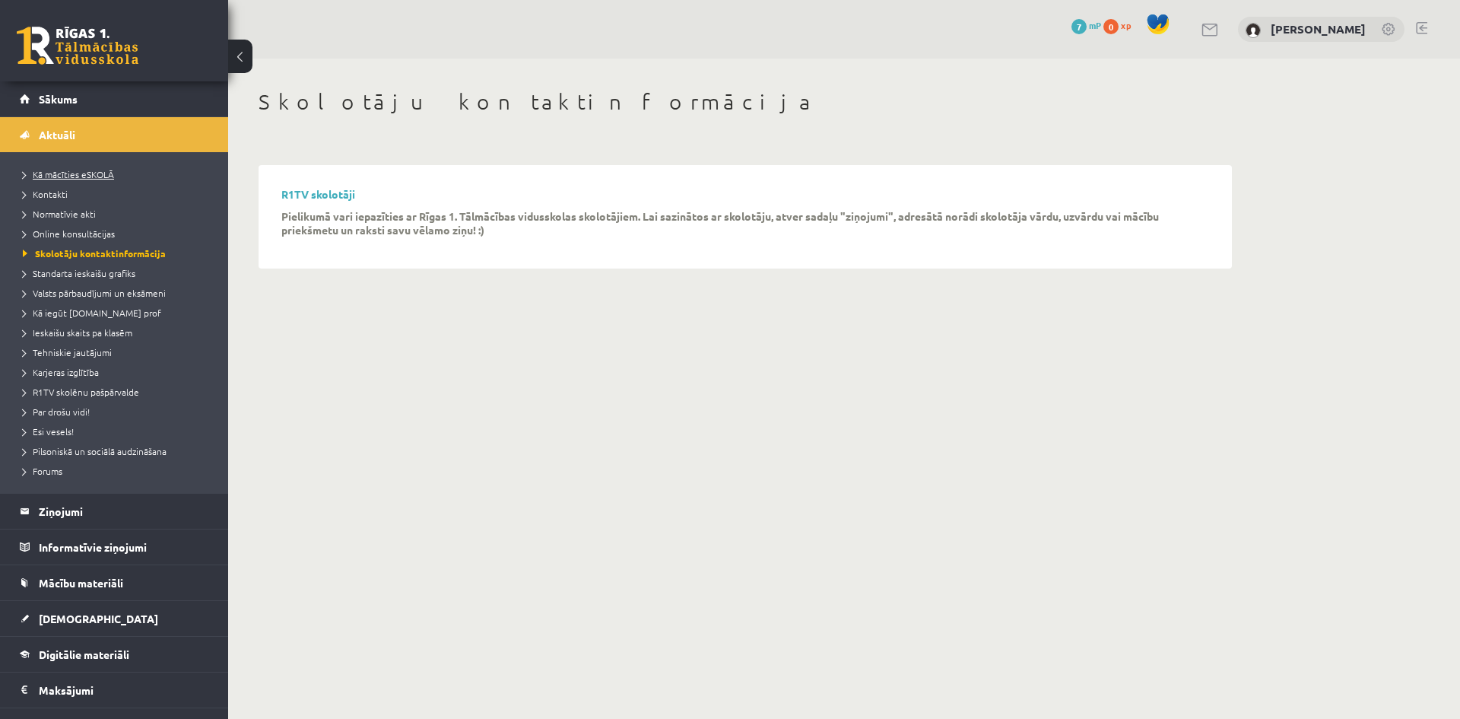
click at [59, 176] on span "Kā mācīties eSKOLĀ" at bounding box center [68, 174] width 91 height 12
